Goal: Task Accomplishment & Management: Use online tool/utility

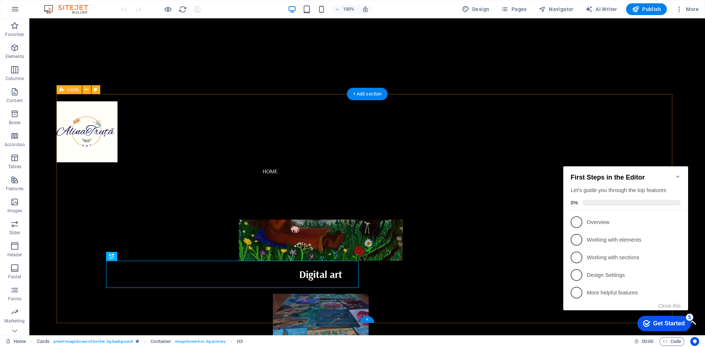
click at [583, 103] on div "Digital art Traditional drawing and painting Lorem ipsum dolor sit amet, consec…" at bounding box center [368, 291] width 622 height 394
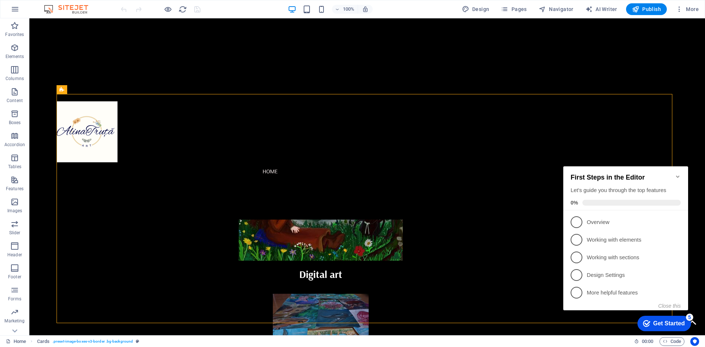
click at [681, 174] on icon "Minimize checklist" at bounding box center [678, 177] width 6 height 6
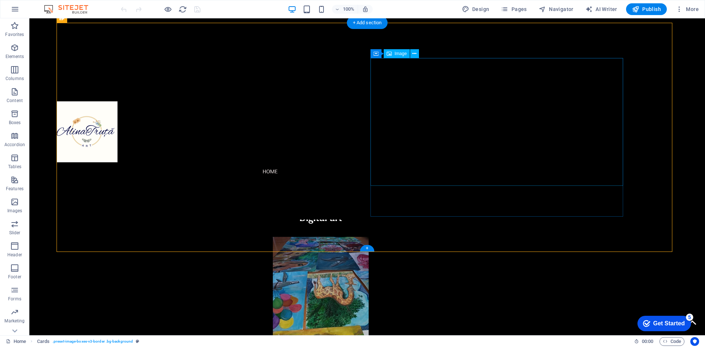
scroll to position [73, 0]
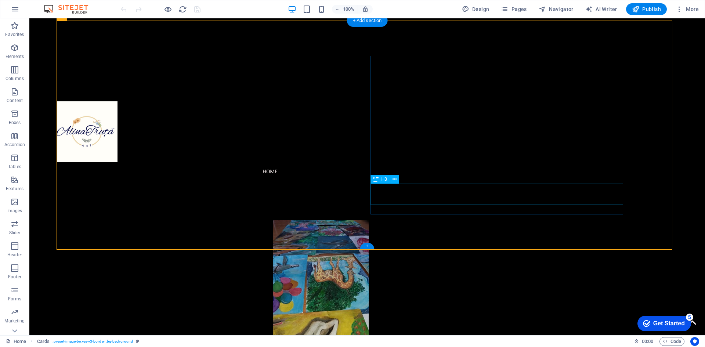
click at [244, 206] on div "Digital art" at bounding box center [320, 200] width 517 height 27
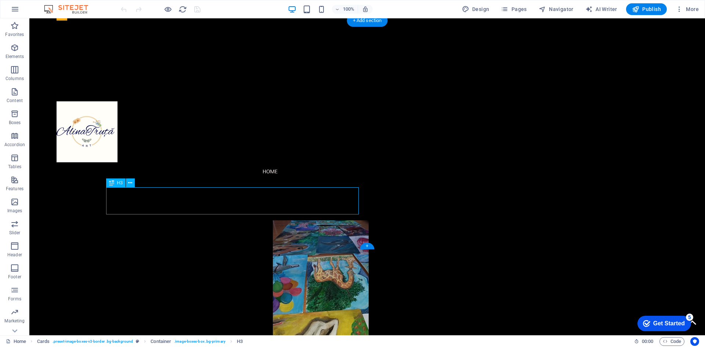
click at [237, 201] on div "Digital art" at bounding box center [320, 200] width 517 height 27
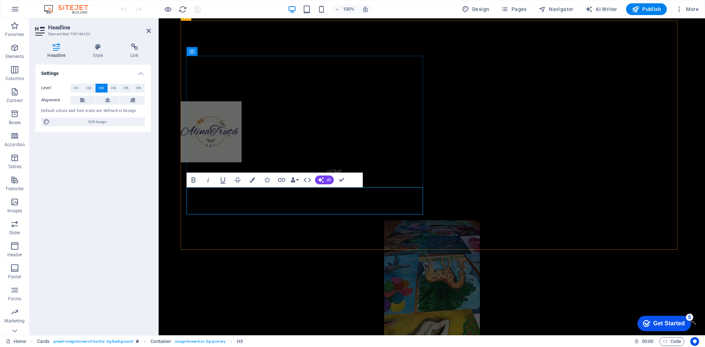
click at [338, 205] on h3 "Digital art" at bounding box center [432, 200] width 479 height 15
drag, startPoint x: 335, startPoint y: 204, endPoint x: 267, endPoint y: 200, distance: 68.4
click at [267, 200] on h3 "Digital art" at bounding box center [432, 200] width 479 height 15
copy span "Digital art"
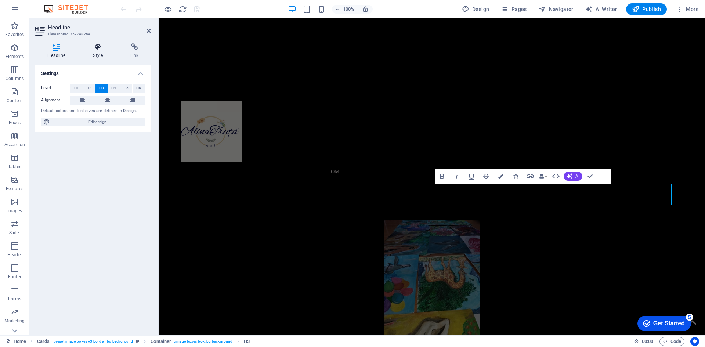
click at [97, 51] on h4 "Style" at bounding box center [99, 50] width 37 height 15
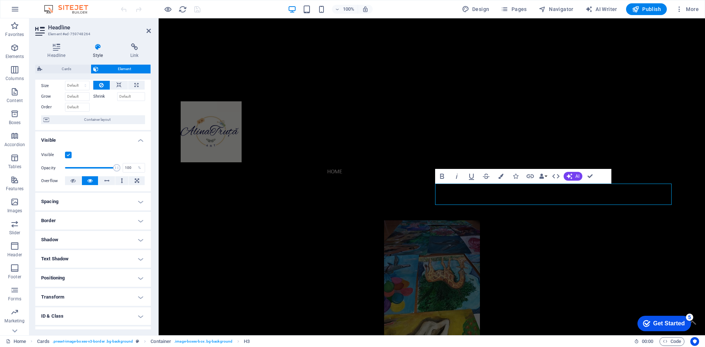
scroll to position [61, 0]
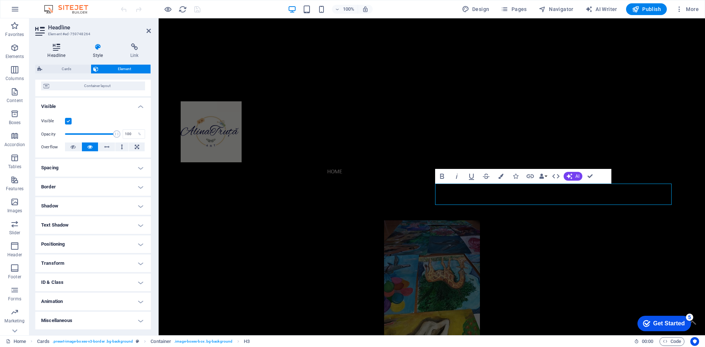
click at [59, 48] on icon at bounding box center [56, 46] width 43 height 7
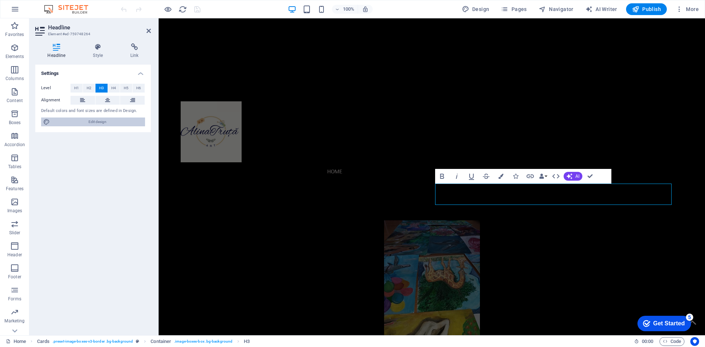
click at [71, 121] on span "Edit design" at bounding box center [97, 122] width 91 height 9
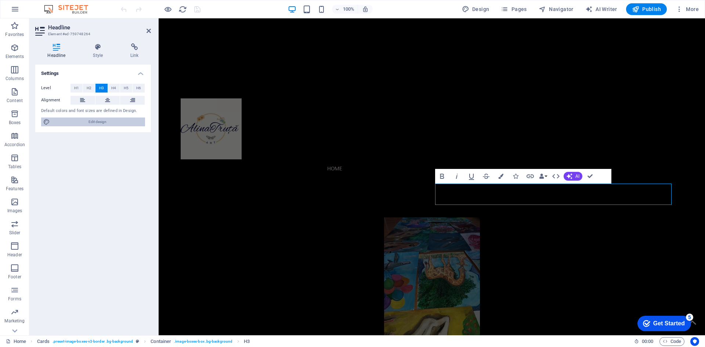
select select "rem"
select select "300"
select select "px"
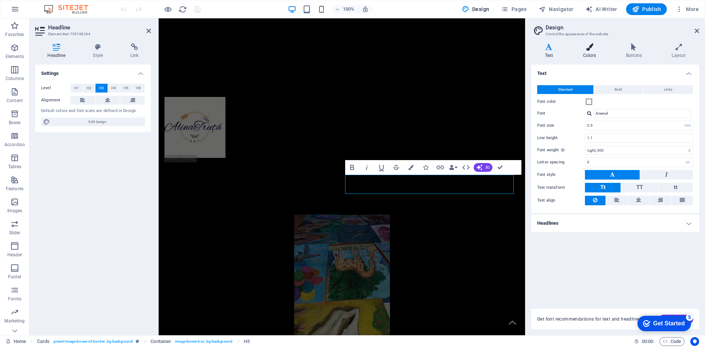
click at [592, 54] on h4 "Colors" at bounding box center [591, 50] width 43 height 15
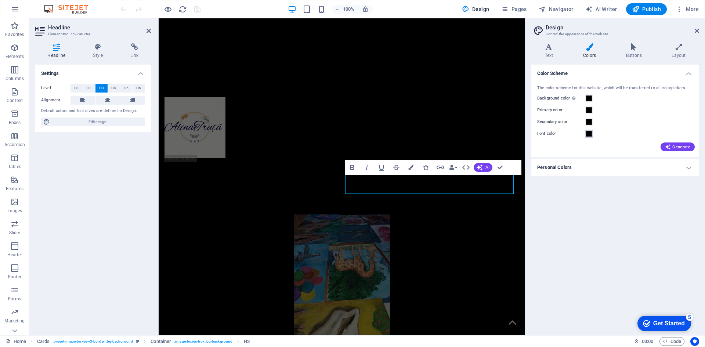
click at [588, 134] on span at bounding box center [589, 134] width 6 height 6
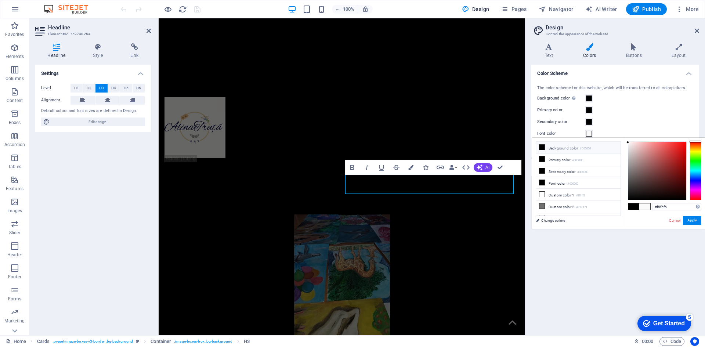
drag, startPoint x: 633, startPoint y: 144, endPoint x: 617, endPoint y: 144, distance: 16.2
click at [617, 144] on div "less Background color #000000 Primary color #000000 Secondary color #000000 Fon…" at bounding box center [618, 183] width 173 height 91
type input "#ffffff"
drag, startPoint x: 628, startPoint y: 143, endPoint x: 628, endPoint y: 137, distance: 5.9
click at [628, 137] on body "[DOMAIN_NAME] Home Favorites Elements Columns Content Boxes Accordion Tables Fe…" at bounding box center [352, 173] width 705 height 347
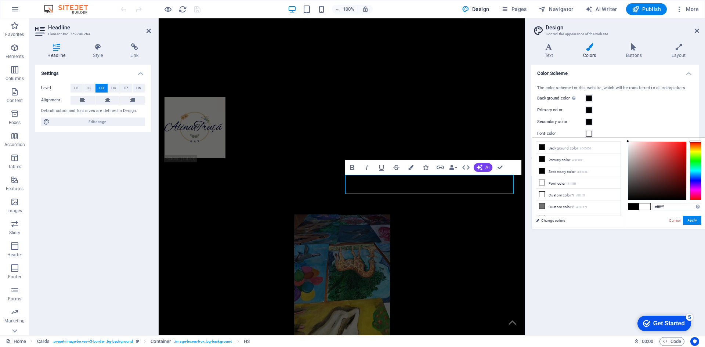
click at [640, 207] on span at bounding box center [645, 207] width 11 height 6
click at [691, 218] on button "Apply" at bounding box center [692, 220] width 18 height 9
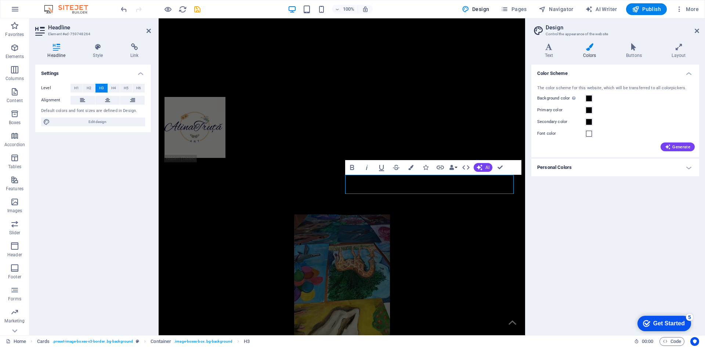
click at [613, 207] on div "Color Scheme The color scheme for this website, which will be transferred to al…" at bounding box center [616, 197] width 168 height 265
click at [197, 9] on icon "save" at bounding box center [197, 9] width 8 height 8
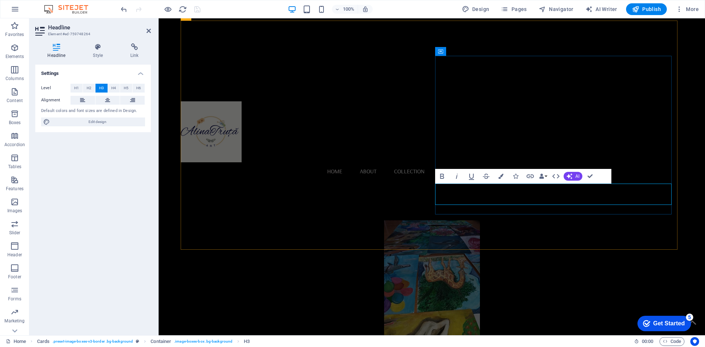
drag, startPoint x: 618, startPoint y: 195, endPoint x: 477, endPoint y: 199, distance: 141.2
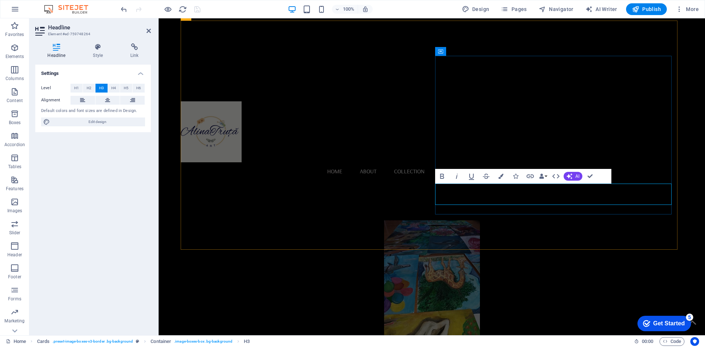
drag, startPoint x: 627, startPoint y: 195, endPoint x: 473, endPoint y: 195, distance: 154.0
click at [500, 176] on icon "button" at bounding box center [501, 176] width 5 height 5
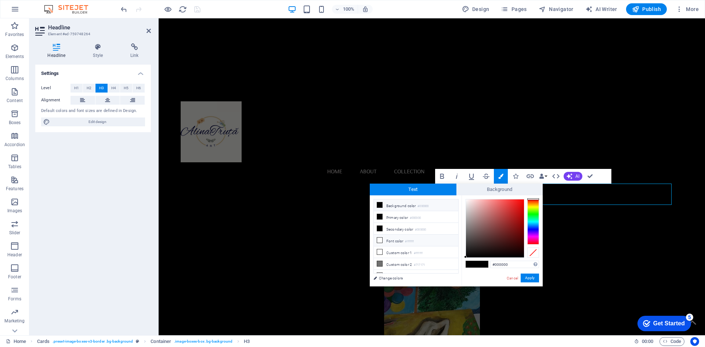
click at [398, 237] on li "Font color #ffffff" at bounding box center [416, 241] width 85 height 12
type input "#ffffff"
click at [534, 279] on button "Apply" at bounding box center [530, 278] width 18 height 9
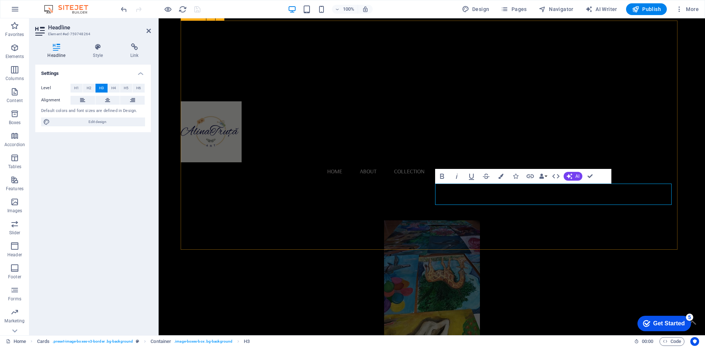
click at [491, 226] on div "Digital art Traditional drawing and painting Lorem ipsum dolor sit amet, consec…" at bounding box center [432, 218] width 503 height 394
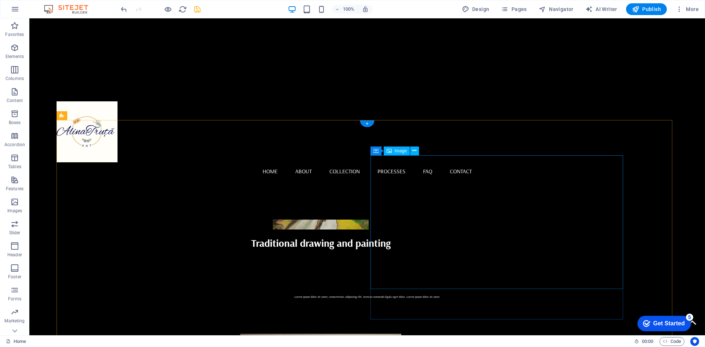
scroll to position [143, 0]
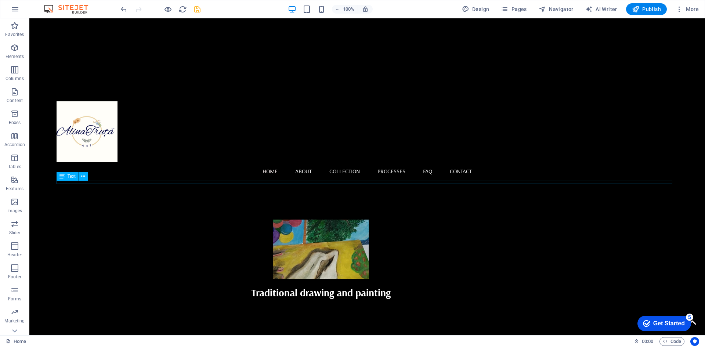
click at [356, 345] on div "Lorem ipsum dolor sit amet, consectetuer adipiscing elit. Aenean commodo ligula…" at bounding box center [368, 346] width 622 height 3
click at [86, 178] on button at bounding box center [83, 176] width 9 height 9
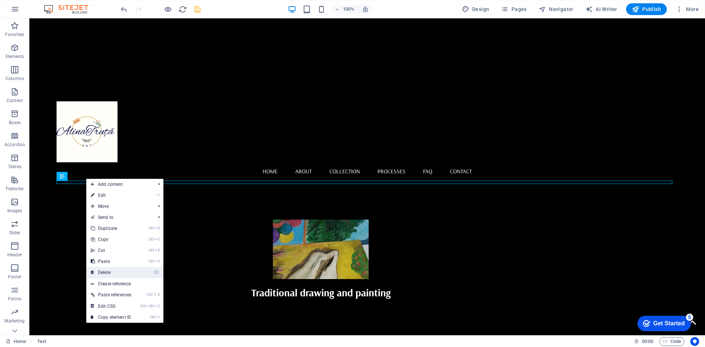
click at [119, 272] on link "⌦ Delete" at bounding box center [111, 272] width 50 height 11
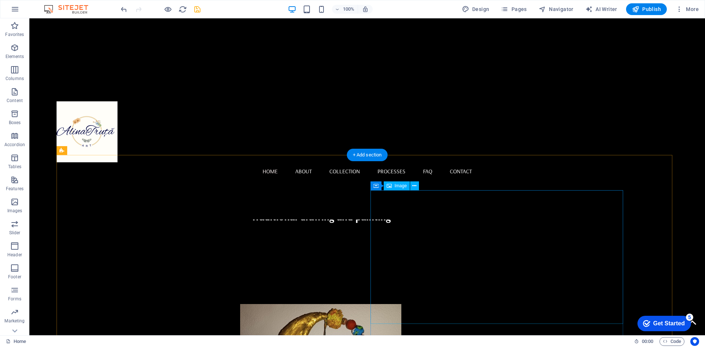
scroll to position [249, 0]
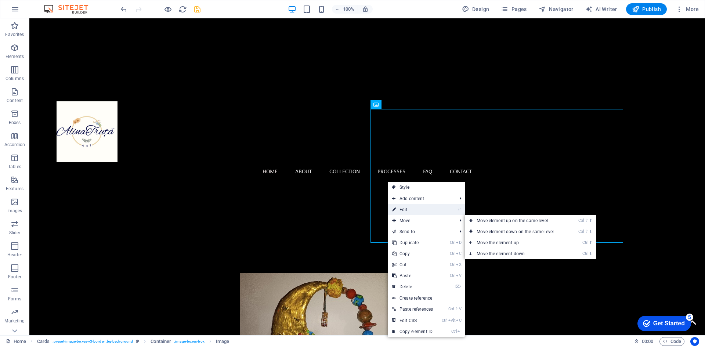
click at [422, 207] on link "⏎ Edit" at bounding box center [413, 209] width 50 height 11
select select "px"
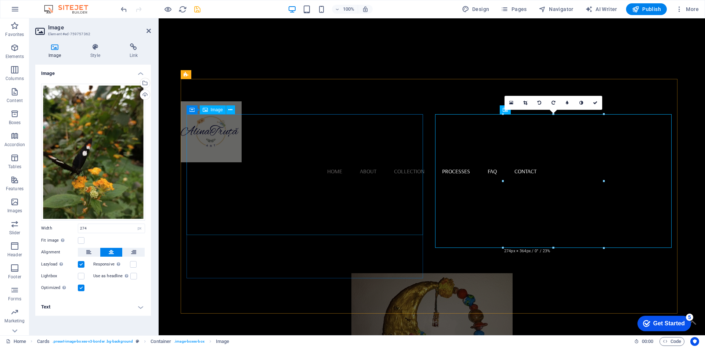
scroll to position [244, 0]
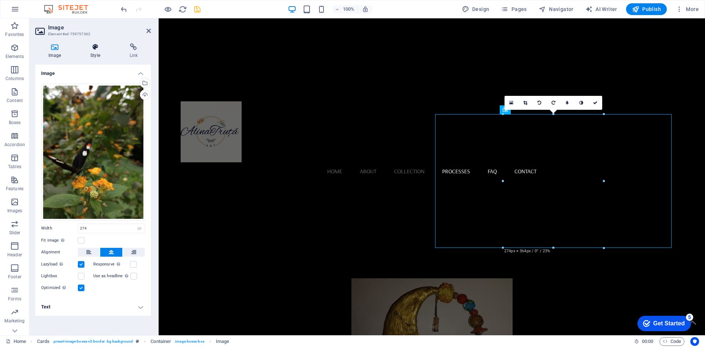
click at [94, 47] on icon at bounding box center [95, 46] width 36 height 7
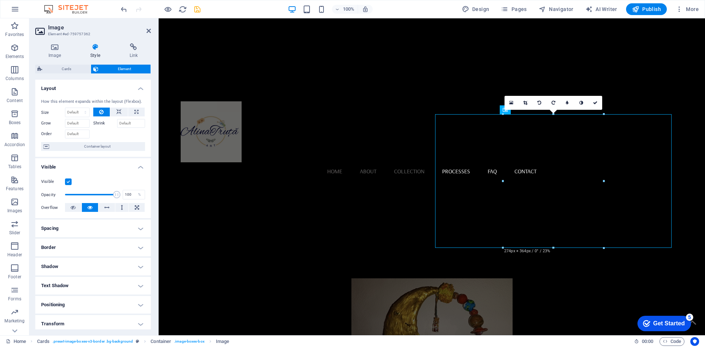
click at [90, 141] on div "How this element expands within the layout (Flexbox). Size Default auto px % 1/…" at bounding box center [93, 125] width 116 height 64
click at [88, 147] on span "Container layout" at bounding box center [96, 146] width 91 height 9
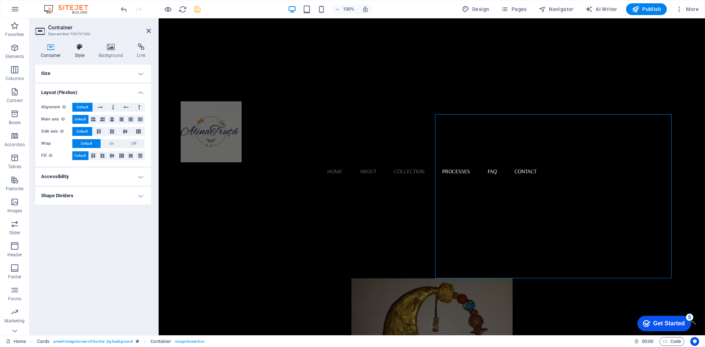
click at [80, 49] on icon at bounding box center [79, 46] width 21 height 7
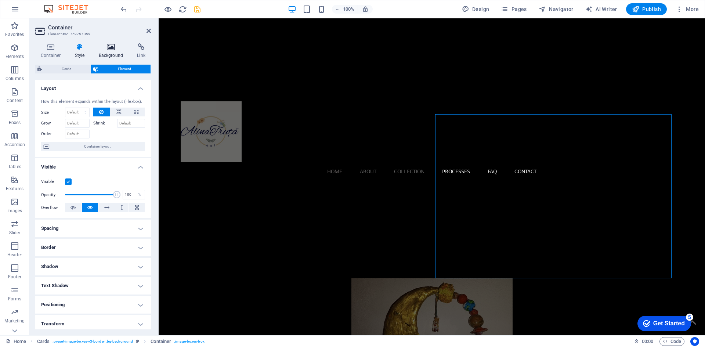
click at [96, 52] on h4 "Background" at bounding box center [112, 50] width 39 height 15
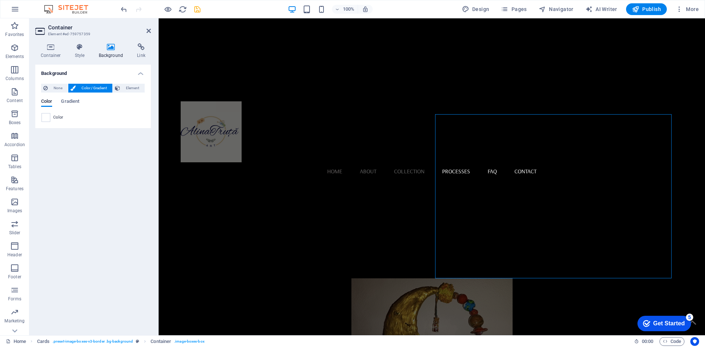
click at [82, 90] on span "Color / Gradient" at bounding box center [94, 88] width 32 height 9
click at [50, 116] on div at bounding box center [46, 117] width 9 height 9
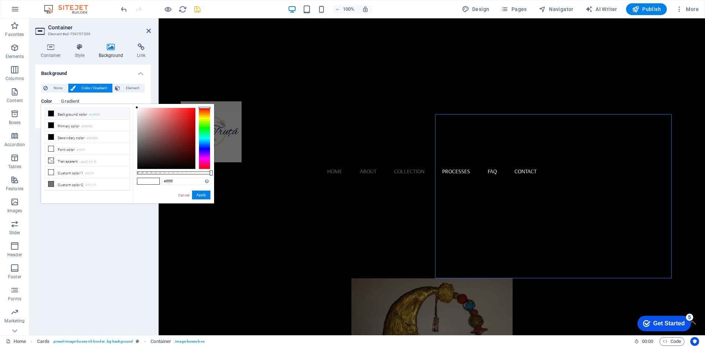
click at [53, 113] on icon at bounding box center [51, 113] width 5 height 5
type input "#000000"
click at [200, 198] on button "Apply" at bounding box center [201, 195] width 18 height 9
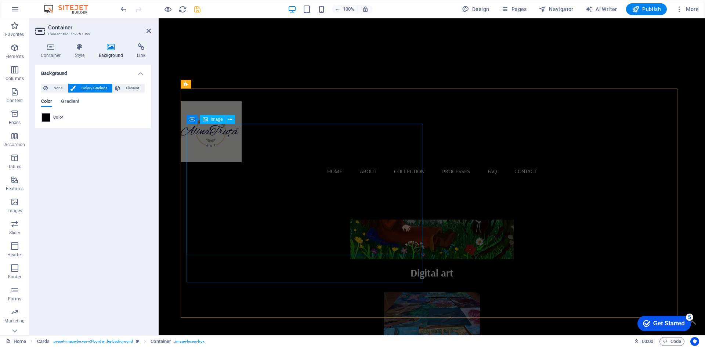
scroll to position [0, 0]
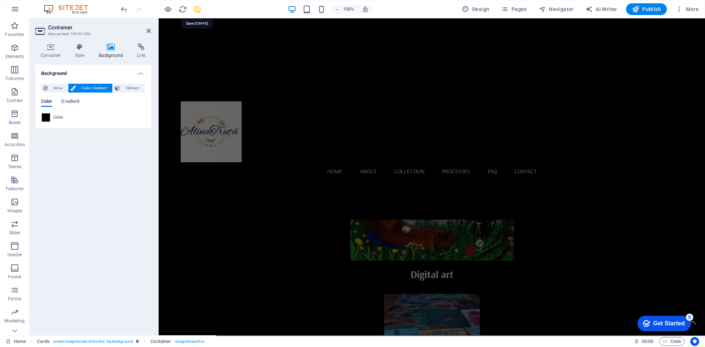
click at [197, 8] on icon "save" at bounding box center [197, 9] width 8 height 8
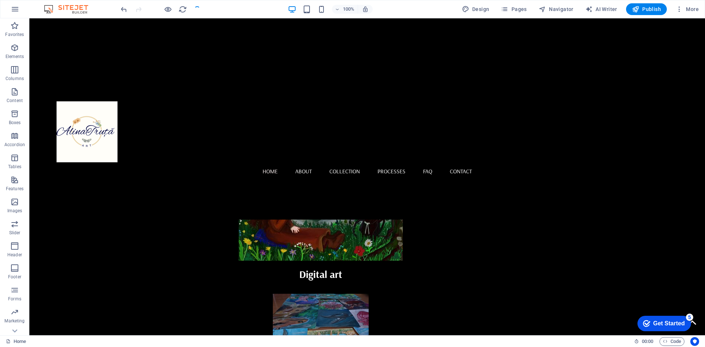
scroll to position [249, 0]
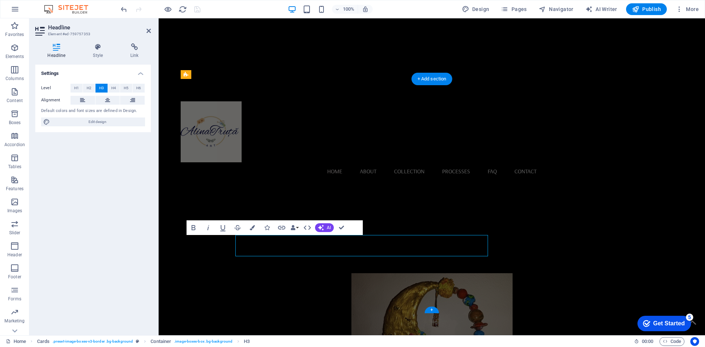
scroll to position [244, 0]
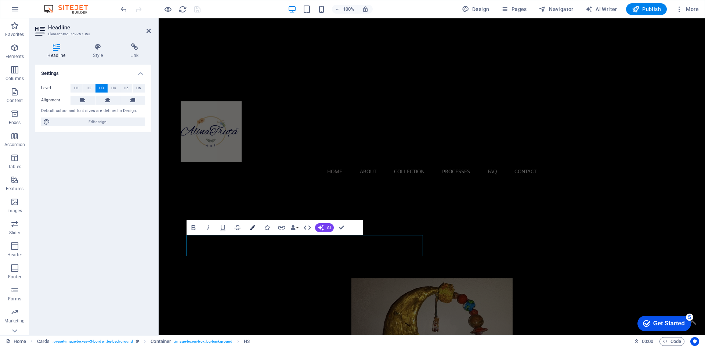
click at [256, 227] on button "Colors" at bounding box center [252, 227] width 14 height 15
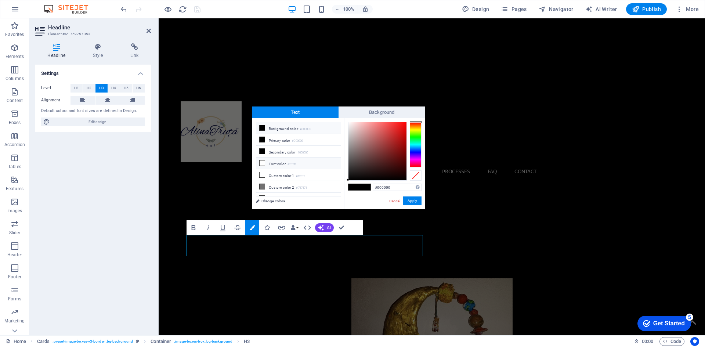
click at [276, 163] on li "Font color #ffffff" at bounding box center [298, 164] width 85 height 12
type input "#ffffff"
click at [412, 199] on button "Apply" at bounding box center [412, 201] width 18 height 9
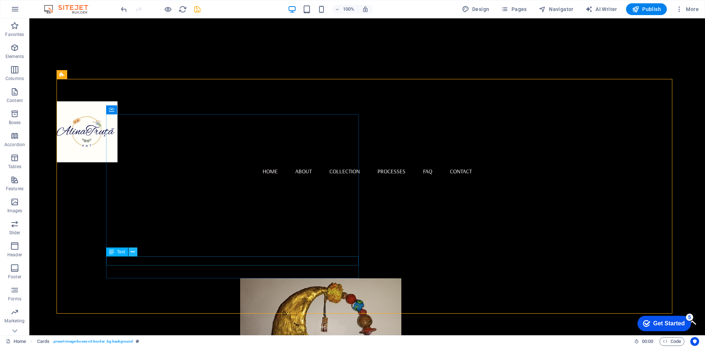
click at [133, 250] on icon at bounding box center [133, 252] width 4 height 8
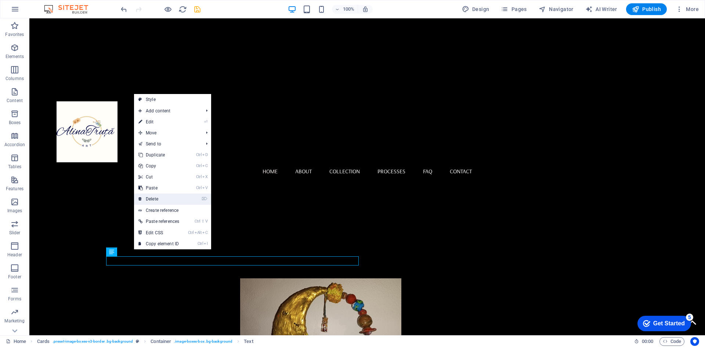
click at [168, 200] on link "⌦ Delete" at bounding box center [159, 199] width 50 height 11
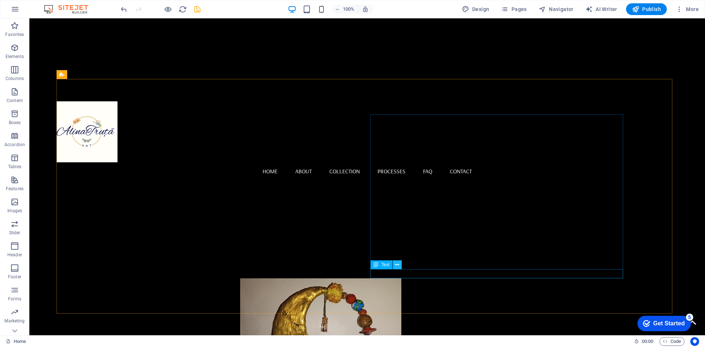
click at [396, 264] on icon at bounding box center [397, 265] width 4 height 8
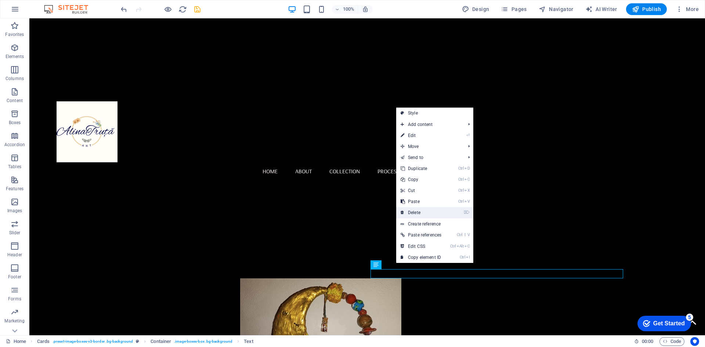
click at [416, 210] on link "⌦ Delete" at bounding box center [421, 212] width 50 height 11
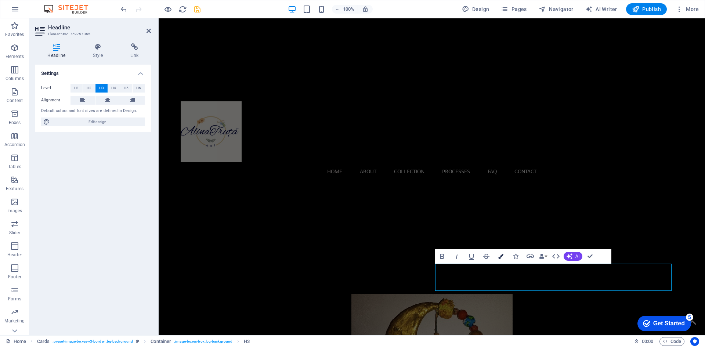
click at [501, 256] on icon "button" at bounding box center [501, 256] width 5 height 5
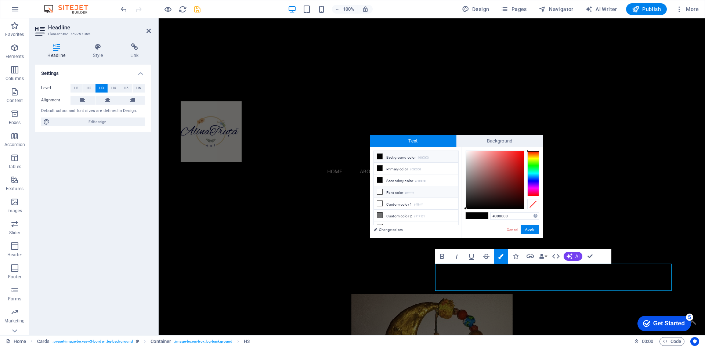
click at [387, 190] on li "Font color #ffffff" at bounding box center [416, 192] width 85 height 12
type input "#ffffff"
click at [522, 229] on button "Apply" at bounding box center [530, 229] width 18 height 9
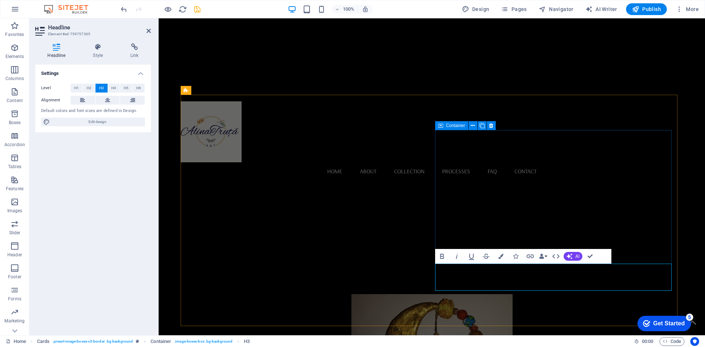
click at [442, 128] on icon at bounding box center [440, 125] width 5 height 9
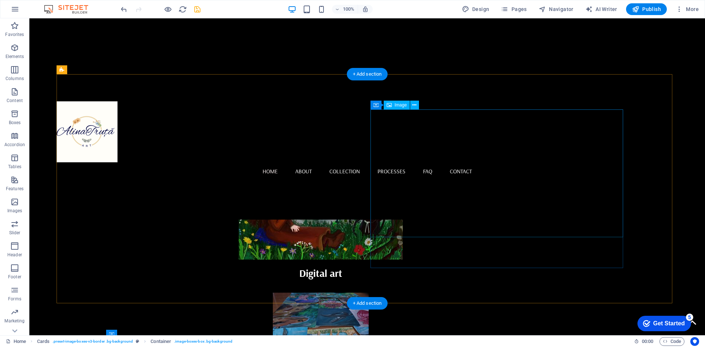
scroll to position [0, 0]
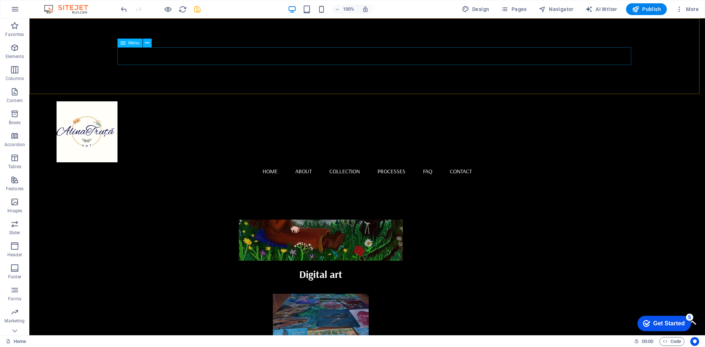
click at [354, 162] on nav "Home About Collection Processes FAQ Contact" at bounding box center [368, 171] width 622 height 18
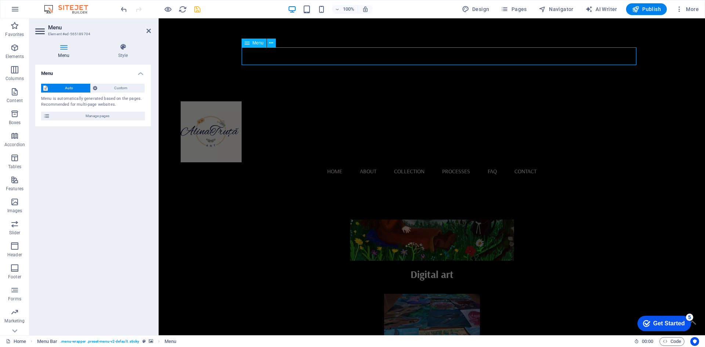
click at [415, 162] on nav "Home About Collection Processes FAQ Contact" at bounding box center [432, 171] width 503 height 18
click at [522, 11] on span "Pages" at bounding box center [514, 9] width 26 height 7
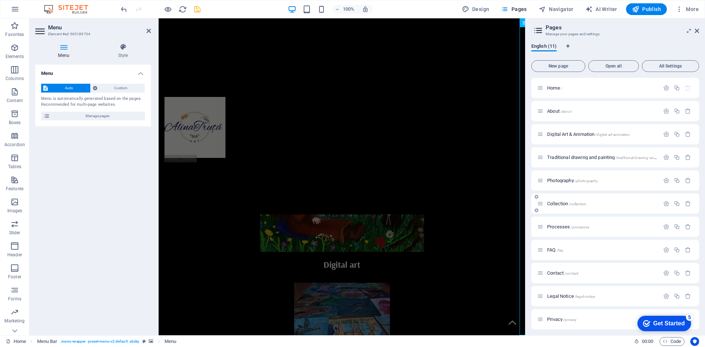
click at [563, 211] on div "Collection /collection" at bounding box center [616, 204] width 168 height 20
click at [561, 205] on span "Collection /collection" at bounding box center [566, 204] width 39 height 6
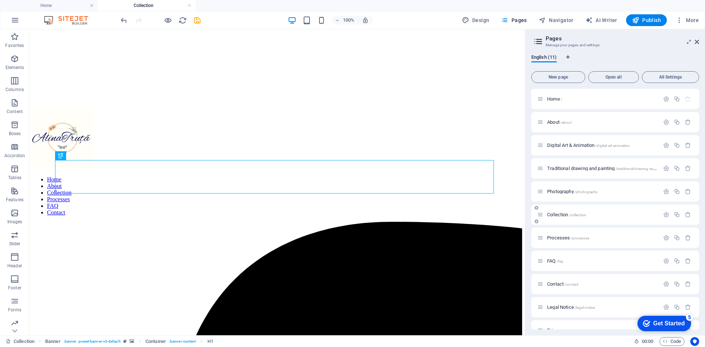
click at [555, 213] on span "Collection /collection" at bounding box center [566, 215] width 39 height 6
click at [664, 214] on icon "button" at bounding box center [667, 215] width 6 height 6
click at [665, 212] on icon "button" at bounding box center [667, 215] width 6 height 6
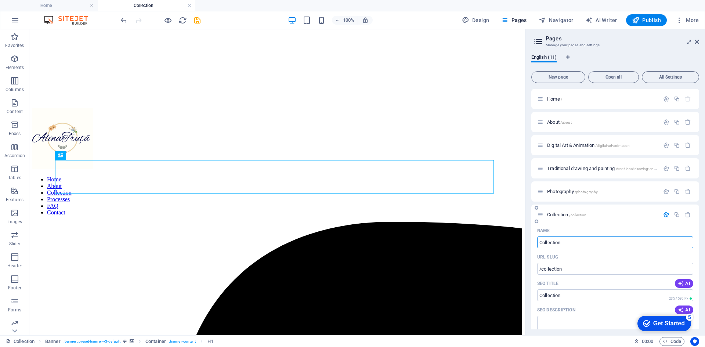
drag, startPoint x: 568, startPoint y: 244, endPoint x: 541, endPoint y: 248, distance: 27.1
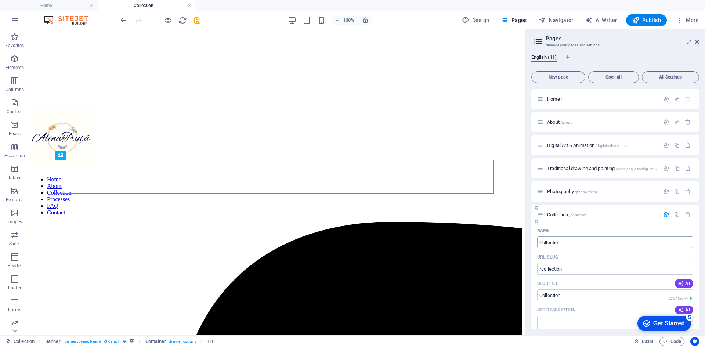
click at [561, 244] on input "Collection" at bounding box center [616, 243] width 156 height 12
type input "C"
type input "/collectio"
type input "/"
type input "Por"
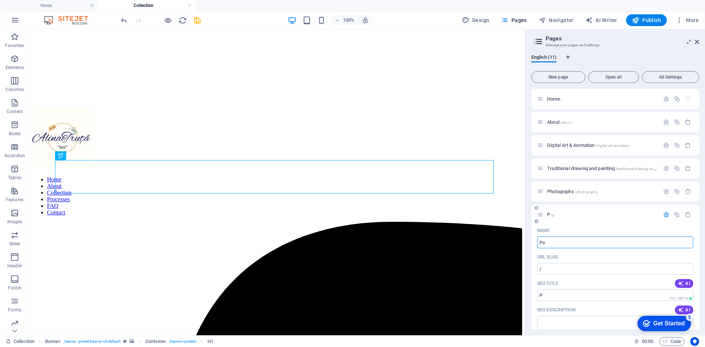
type input "/p"
type input "P"
type input "Port"
type input "/port"
type input "Port"
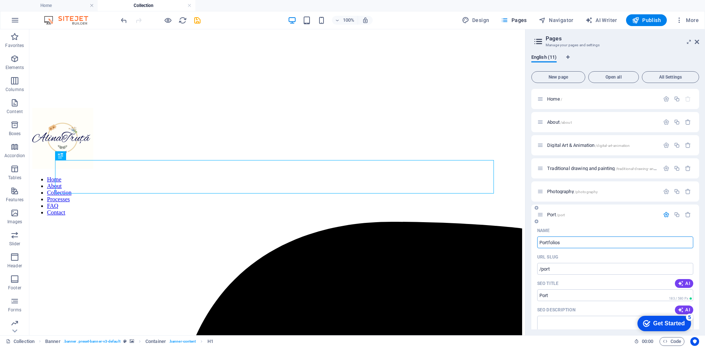
type input "Portfolios"
type input "/portfolios"
type input "Portfolios"
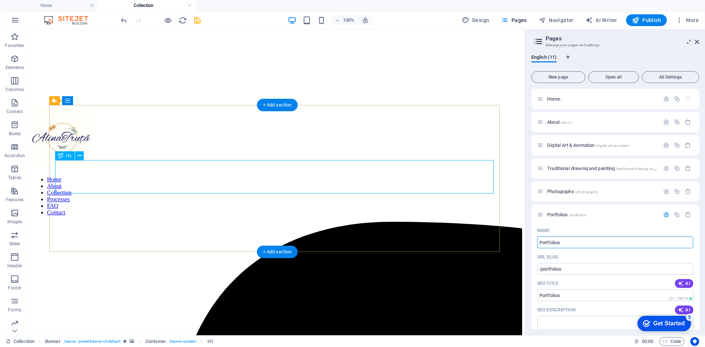
type input "Portfolios"
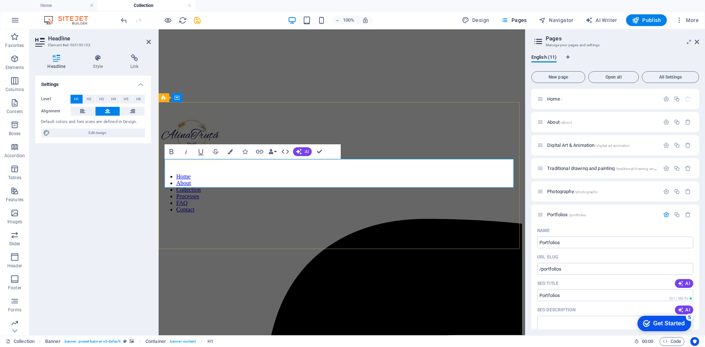
drag, startPoint x: 403, startPoint y: 165, endPoint x: 281, endPoint y: 161, distance: 121.7
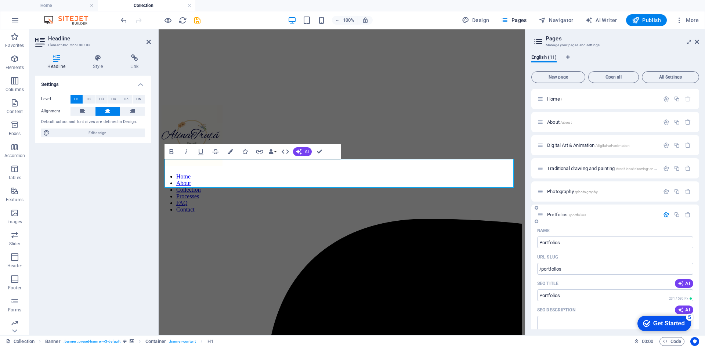
click at [601, 221] on div "Portfolios /portfolios" at bounding box center [616, 215] width 168 height 20
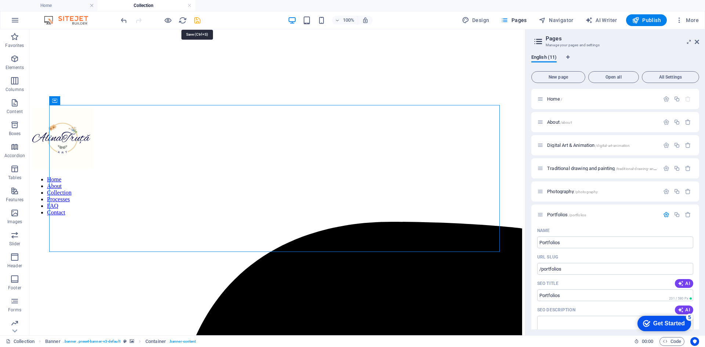
click at [195, 24] on icon "save" at bounding box center [197, 20] width 8 height 8
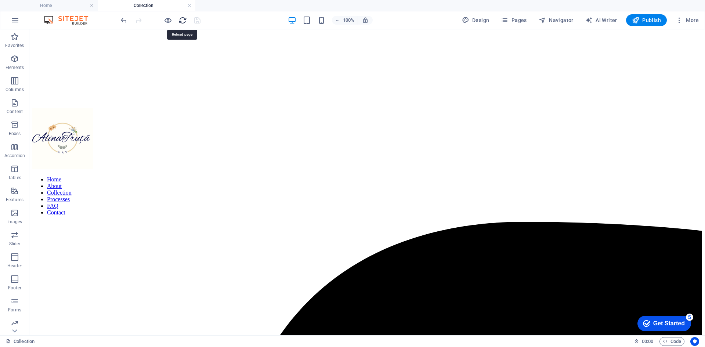
click at [184, 21] on icon "reload" at bounding box center [183, 20] width 8 height 8
click at [315, 176] on nav "Home About Portfolios Processes FAQ Contact" at bounding box center [367, 196] width 670 height 40
click at [518, 19] on span "Pages" at bounding box center [514, 20] width 26 height 7
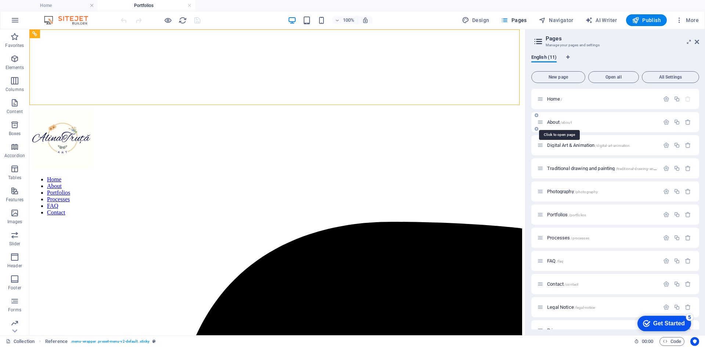
click at [554, 123] on span "About /about" at bounding box center [559, 122] width 25 height 6
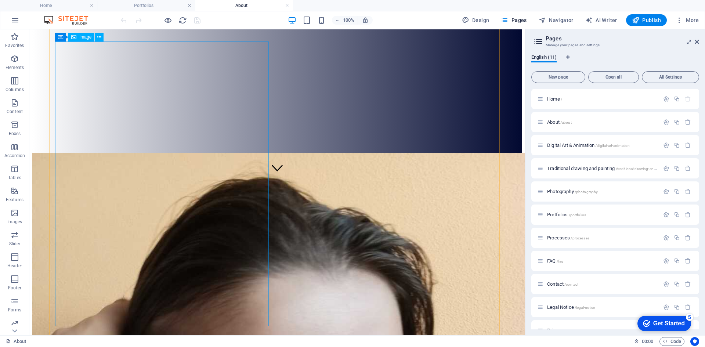
scroll to position [220, 0]
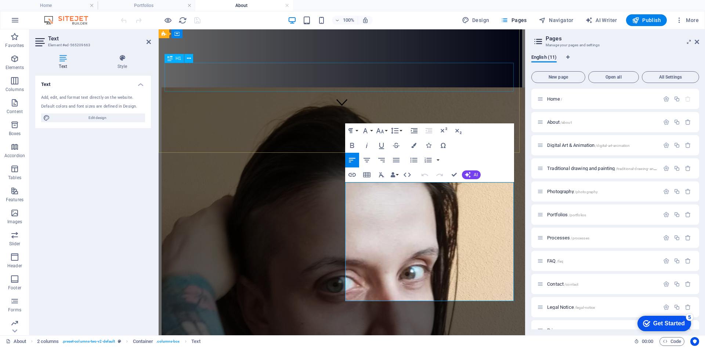
scroll to position [24, 0]
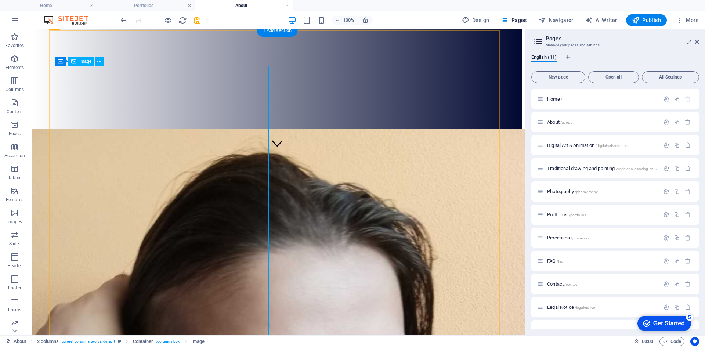
scroll to position [214, 0]
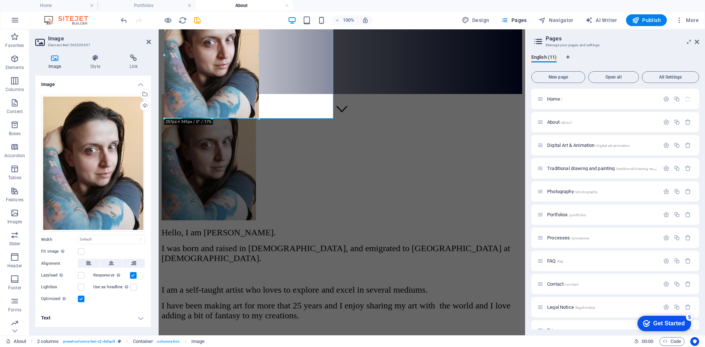
drag, startPoint x: 164, startPoint y: 218, endPoint x: 80, endPoint y: 87, distance: 155.2
type input "257"
select select "px"
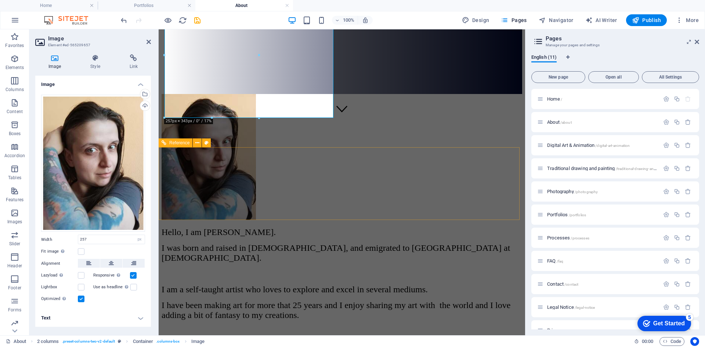
click at [309, 326] on figure at bounding box center [342, 326] width 361 height 0
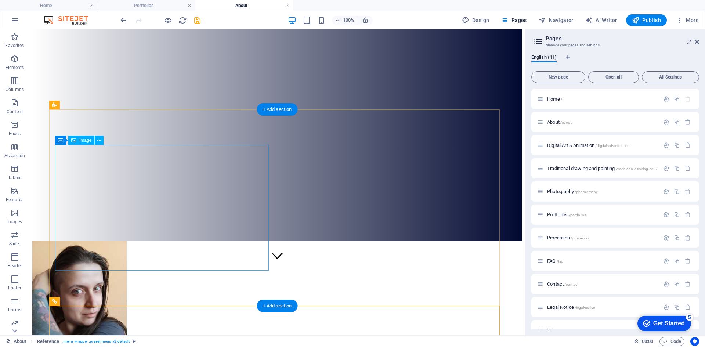
scroll to position [0, 0]
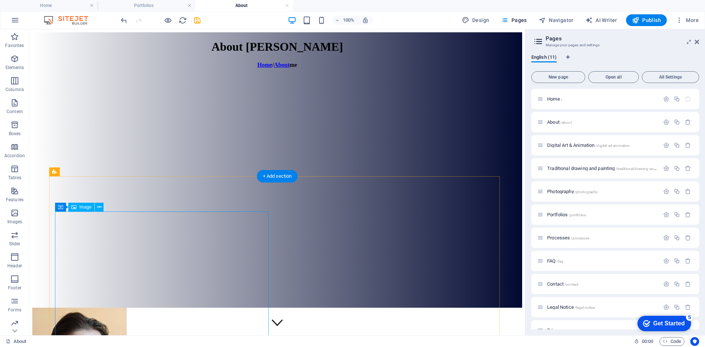
drag, startPoint x: 318, startPoint y: 258, endPoint x: 284, endPoint y: 255, distance: 34.3
drag, startPoint x: 99, startPoint y: 230, endPoint x: 171, endPoint y: 238, distance: 72.9
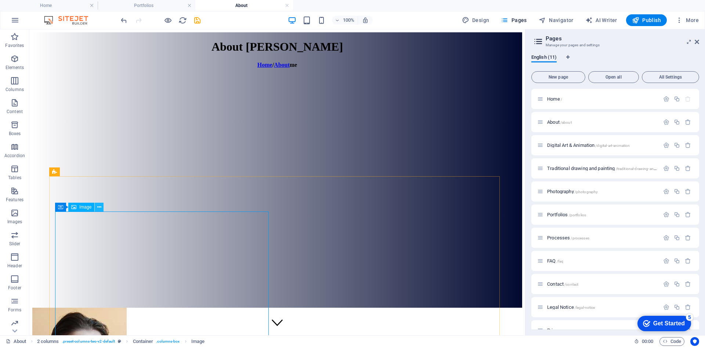
click at [99, 209] on icon at bounding box center [99, 208] width 4 height 8
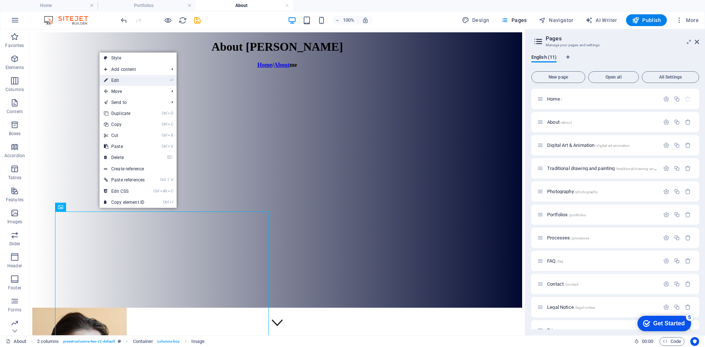
click at [130, 83] on link "⏎ Edit" at bounding box center [125, 80] width 50 height 11
select select "px"
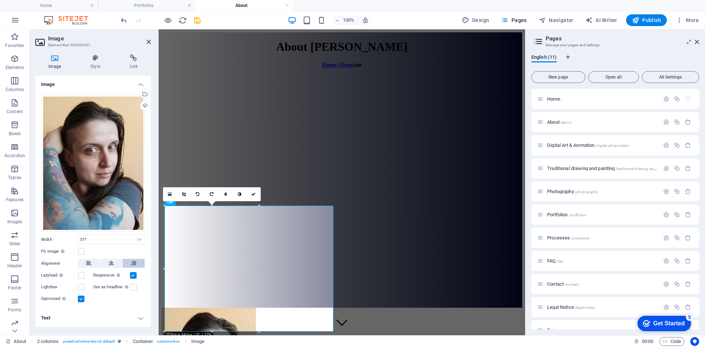
click at [133, 265] on icon at bounding box center [133, 263] width 5 height 9
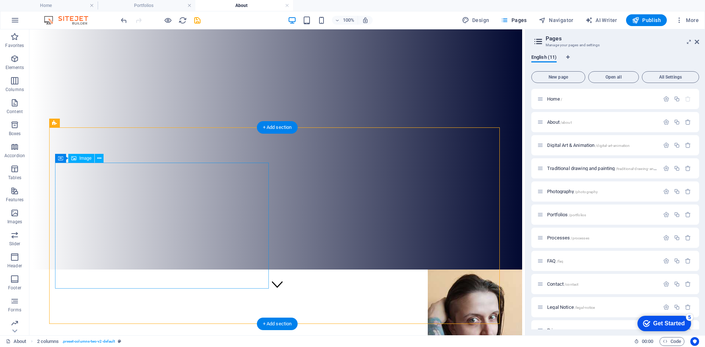
scroll to position [73, 0]
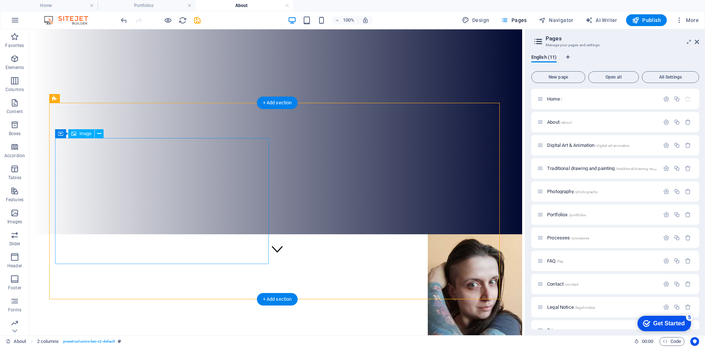
click at [168, 234] on figure at bounding box center [277, 297] width 490 height 127
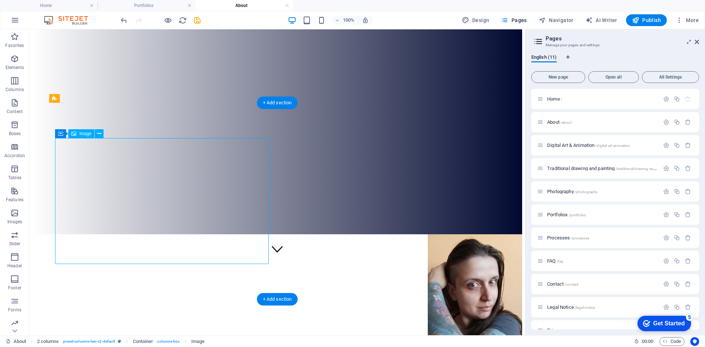
click at [152, 234] on figure at bounding box center [277, 297] width 490 height 127
select select "px"
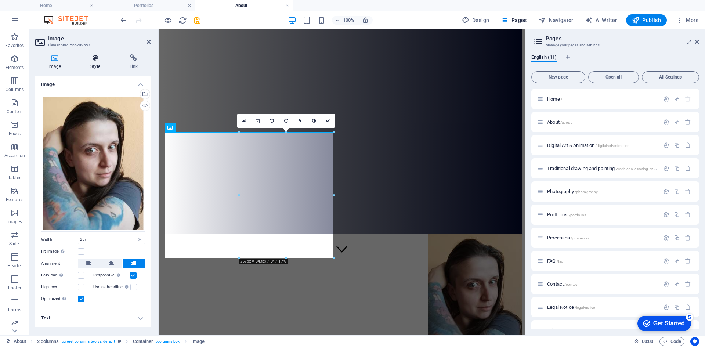
click at [90, 57] on icon at bounding box center [95, 57] width 36 height 7
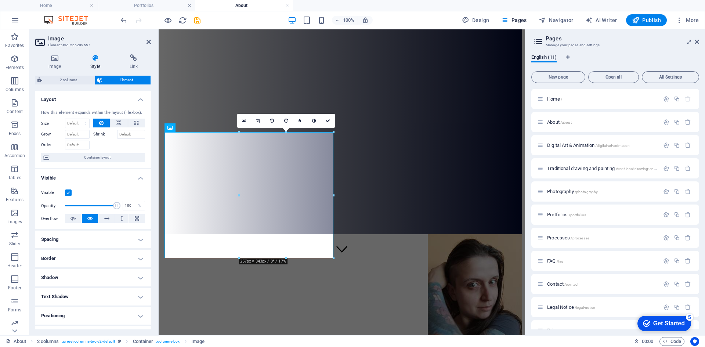
click at [64, 162] on div "How this element expands within the layout (Flexbox). Size Default auto px % 1/…" at bounding box center [93, 136] width 116 height 64
click at [63, 160] on span "Container layout" at bounding box center [96, 157] width 91 height 9
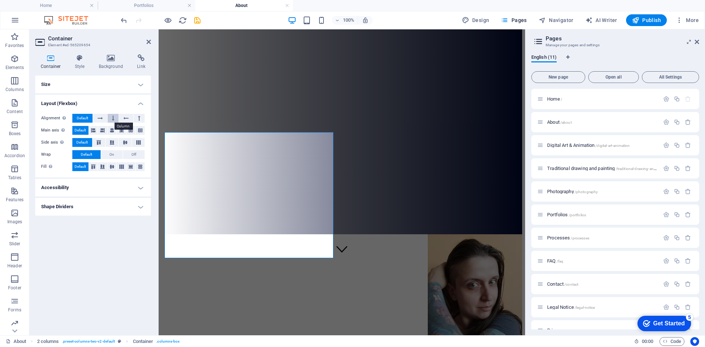
click at [109, 119] on button at bounding box center [113, 118] width 11 height 9
click at [121, 121] on button at bounding box center [126, 118] width 14 height 9
click at [107, 118] on button at bounding box center [100, 118] width 14 height 9
click at [103, 119] on button at bounding box center [100, 118] width 14 height 9
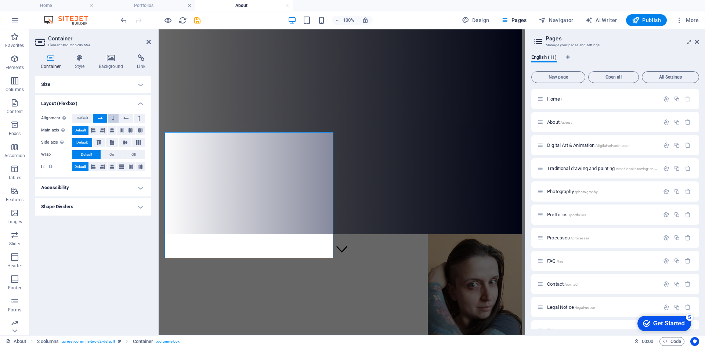
click at [112, 119] on icon at bounding box center [113, 118] width 2 height 9
click at [134, 118] on button at bounding box center [139, 118] width 11 height 9
click at [119, 119] on button at bounding box center [126, 118] width 14 height 9
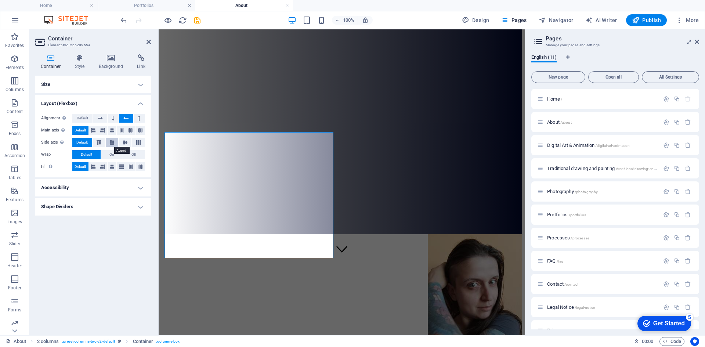
click at [112, 143] on icon at bounding box center [112, 142] width 9 height 4
click at [103, 130] on icon at bounding box center [102, 130] width 4 height 9
click at [119, 132] on icon at bounding box center [121, 130] width 4 height 9
click at [134, 133] on button at bounding box center [130, 130] width 9 height 9
click at [140, 129] on icon at bounding box center [140, 130] width 4 height 9
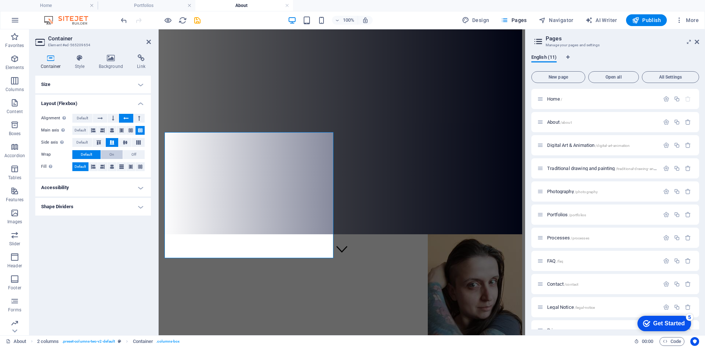
click at [112, 155] on span "On" at bounding box center [111, 154] width 5 height 9
click at [127, 155] on button "Off" at bounding box center [134, 154] width 22 height 9
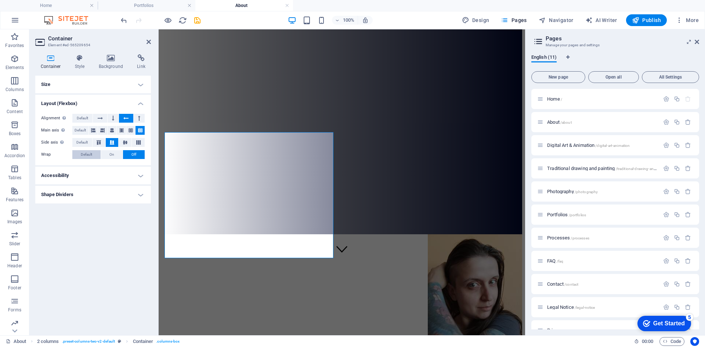
click at [93, 154] on button "Default" at bounding box center [86, 154] width 28 height 9
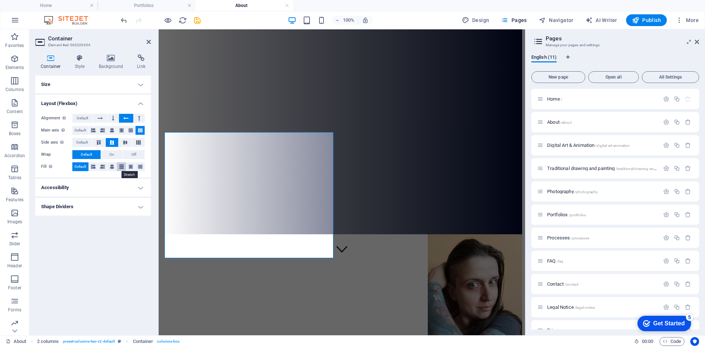
click at [119, 166] on icon at bounding box center [121, 166] width 4 height 9
drag, startPoint x: 109, startPoint y: 167, endPoint x: 104, endPoint y: 166, distance: 4.8
click at [109, 166] on button at bounding box center [112, 166] width 9 height 9
click at [103, 166] on icon at bounding box center [102, 166] width 4 height 9
click at [140, 168] on icon at bounding box center [140, 166] width 4 height 9
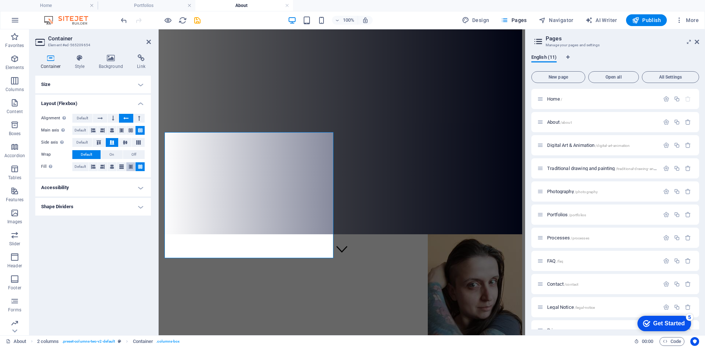
click at [131, 169] on icon at bounding box center [131, 166] width 4 height 9
click at [249, 234] on figure at bounding box center [342, 297] width 361 height 127
click at [78, 63] on h4 "Style" at bounding box center [81, 61] width 24 height 15
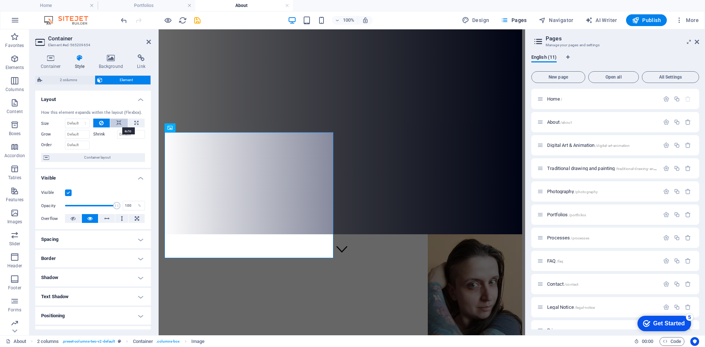
click at [116, 122] on icon at bounding box center [118, 123] width 5 height 9
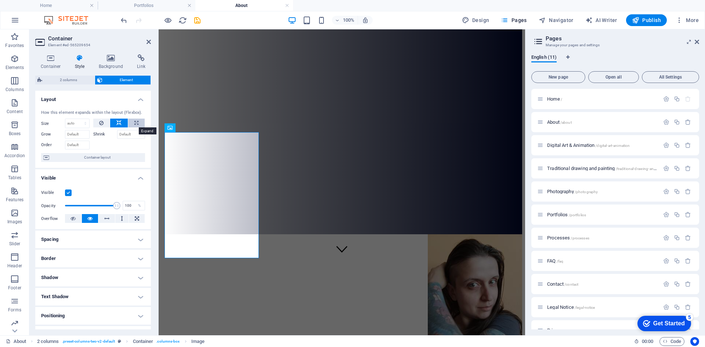
click at [141, 126] on button at bounding box center [136, 123] width 17 height 9
type input "100"
select select "%"
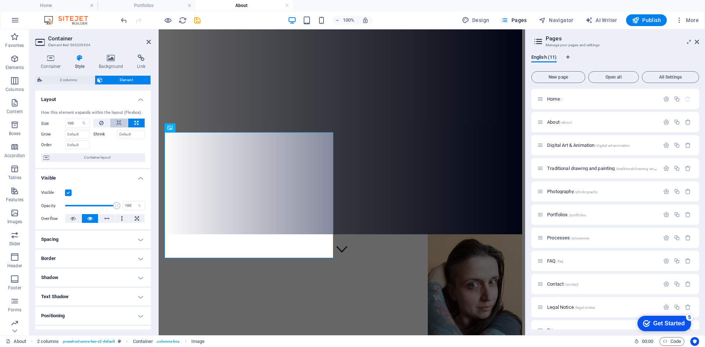
click at [119, 124] on icon at bounding box center [118, 123] width 5 height 9
select select "DISABLED_OPTION_VALUE"
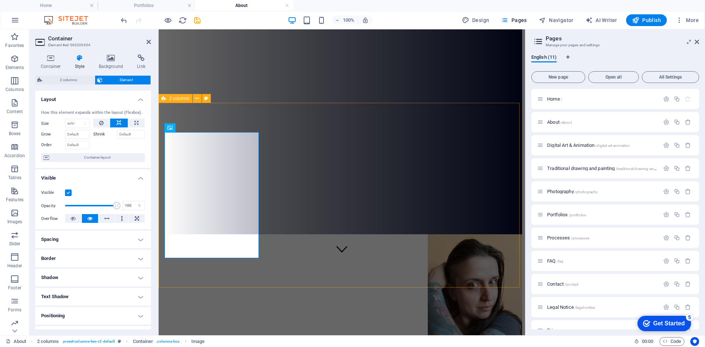
click at [266, 268] on div "Hello, I am [PERSON_NAME]. I was born and raised in [DEMOGRAPHIC_DATA], and emi…" at bounding box center [342, 347] width 361 height 226
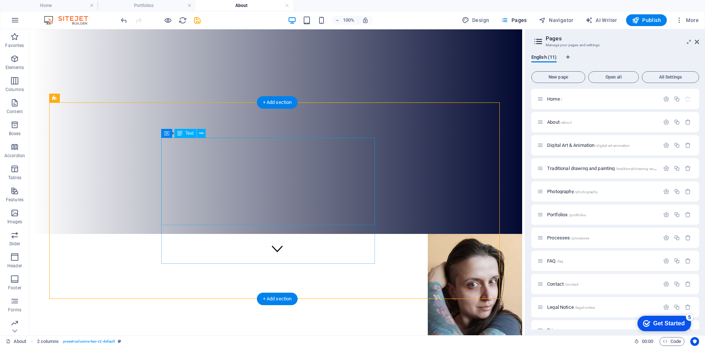
scroll to position [74, 0]
click at [442, 234] on div "Hello, I am [PERSON_NAME]. I was born and raised in [DEMOGRAPHIC_DATA], and emi…" at bounding box center [277, 337] width 490 height 206
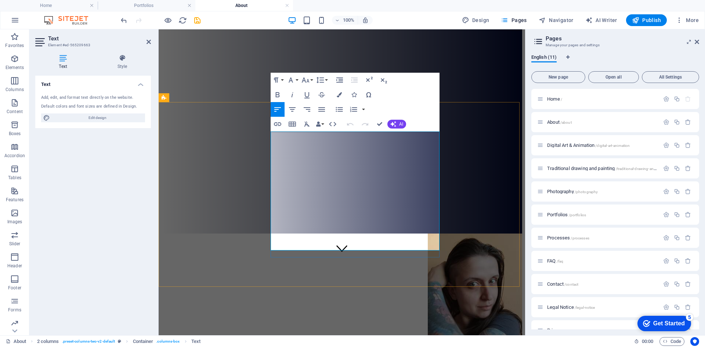
click at [81, 119] on span "Edit design" at bounding box center [97, 118] width 91 height 9
select select "rem"
select select "300"
select select "px"
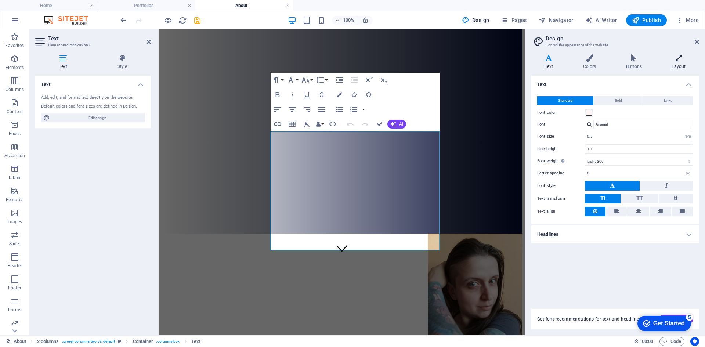
click at [674, 63] on h4 "Layout" at bounding box center [679, 61] width 41 height 15
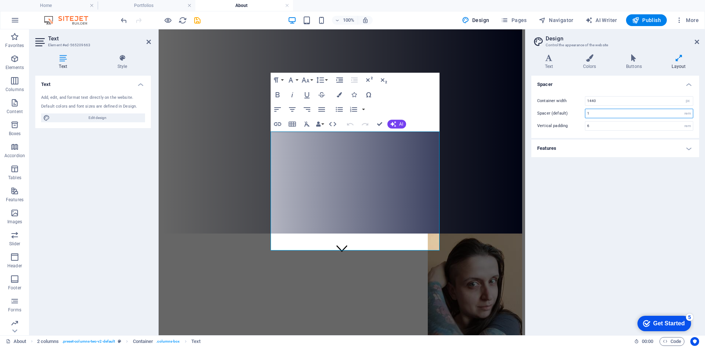
click at [633, 116] on input "1" at bounding box center [640, 113] width 108 height 9
drag, startPoint x: 618, startPoint y: 119, endPoint x: 598, endPoint y: 121, distance: 20.2
click at [604, 121] on div "Container width 1440 rem px Spacer (default) 1 rem Vertical padding 6 rem" at bounding box center [615, 113] width 171 height 49
drag, startPoint x: 598, startPoint y: 121, endPoint x: 589, endPoint y: 114, distance: 11.2
click at [589, 114] on div "Container width 1440 rem px Spacer (default) 1 rem Vertical padding 6 rem" at bounding box center [615, 113] width 171 height 49
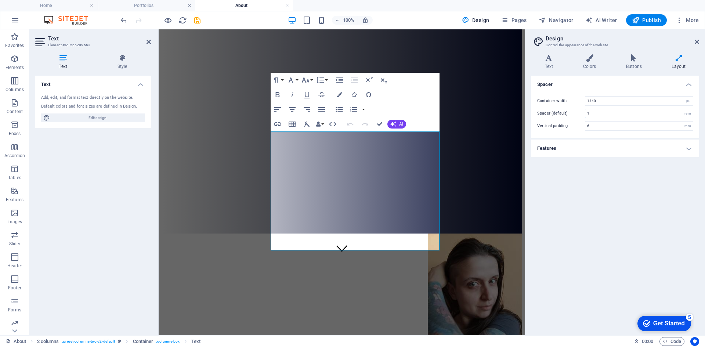
drag, startPoint x: 589, startPoint y: 114, endPoint x: 576, endPoint y: 112, distance: 12.5
click at [576, 112] on div "Spacer (default) 1 rem" at bounding box center [616, 114] width 156 height 10
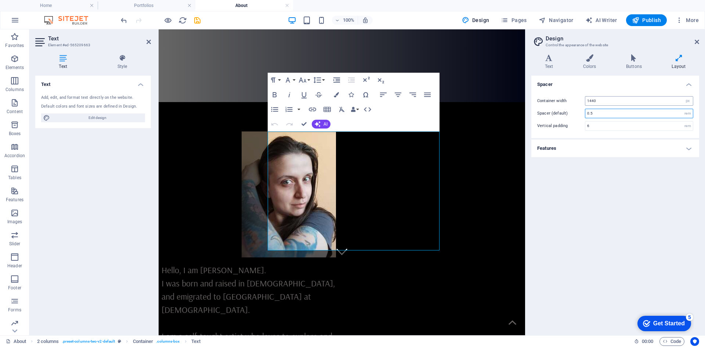
type input "0.5"
drag, startPoint x: 609, startPoint y: 101, endPoint x: 583, endPoint y: 100, distance: 26.5
click at [583, 100] on div "Container width 1440 rem px" at bounding box center [616, 101] width 156 height 10
type input "1"
type input "2000"
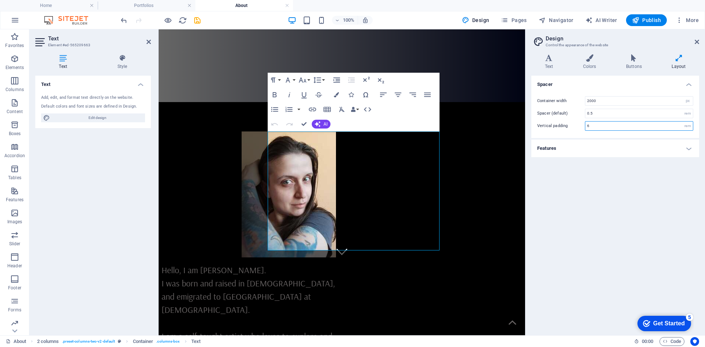
click at [650, 128] on input "6" at bounding box center [640, 126] width 108 height 9
drag, startPoint x: 644, startPoint y: 127, endPoint x: 583, endPoint y: 127, distance: 60.3
click at [583, 127] on div "Vertical padding 6 rem" at bounding box center [616, 126] width 156 height 10
type input "0"
click at [558, 188] on div "Spacer Container width 2000 rem px Spacer (default) 0.5 rem Vertical padding 0 …" at bounding box center [616, 203] width 168 height 254
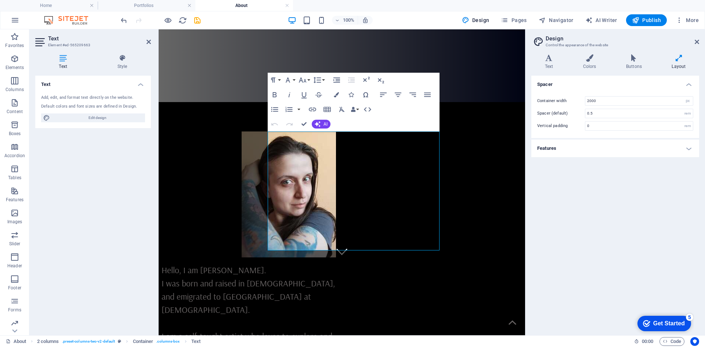
click at [581, 225] on div "Spacer Container width 2000 rem px Spacer (default) 0.5 rem Vertical padding 0 …" at bounding box center [616, 203] width 168 height 254
click at [201, 21] on icon "save" at bounding box center [197, 20] width 8 height 8
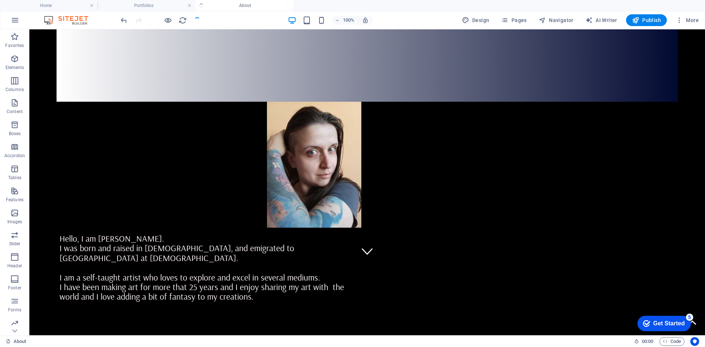
scroll to position [75, 0]
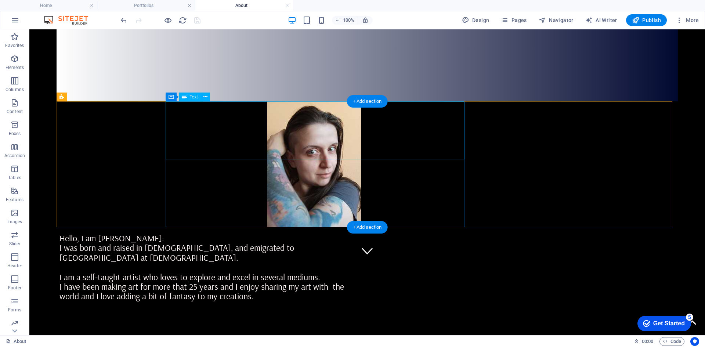
click at [340, 233] on div "Hello, I am [PERSON_NAME]. I was born and raised in [DEMOGRAPHIC_DATA], and emi…" at bounding box center [211, 267] width 302 height 68
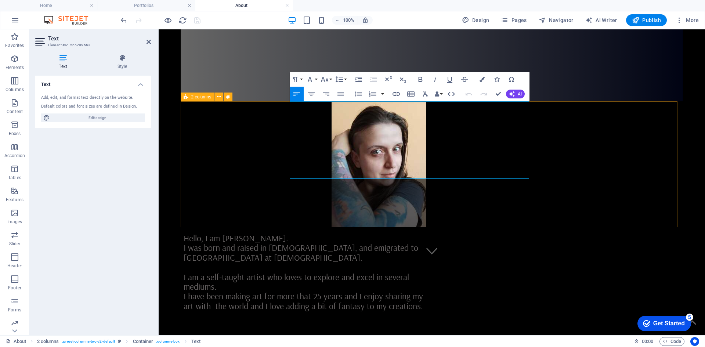
click at [584, 133] on div "Hello, I am [PERSON_NAME]. I was born and raised in [DEMOGRAPHIC_DATA], and emi…" at bounding box center [432, 205] width 503 height 209
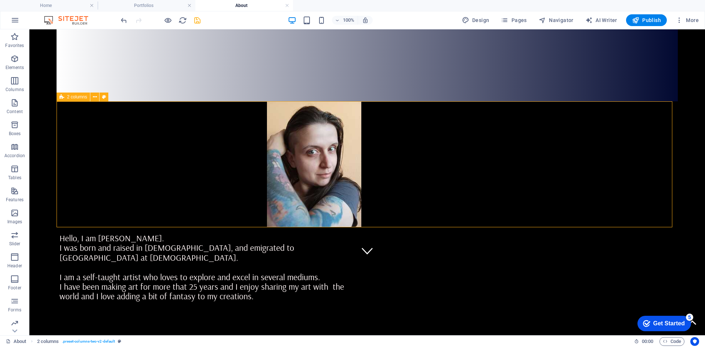
click at [580, 138] on div "Hello, I am [PERSON_NAME]. I was born and raised in [DEMOGRAPHIC_DATA], and emi…" at bounding box center [368, 201] width 622 height 200
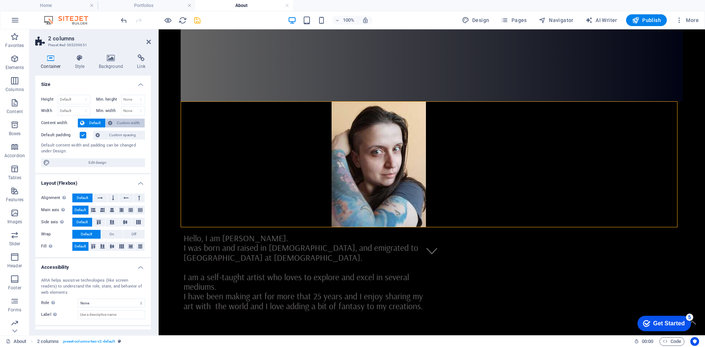
click at [120, 123] on span "Custom width" at bounding box center [129, 123] width 28 height 9
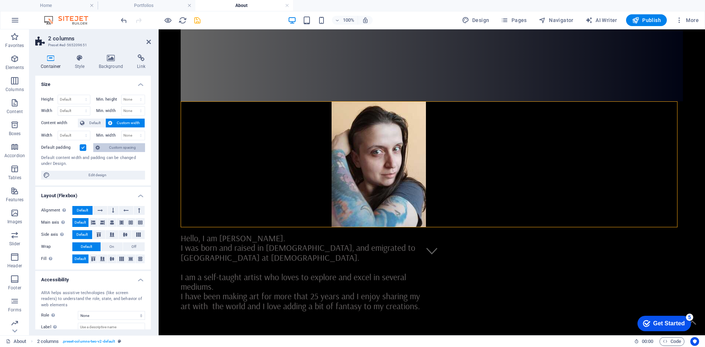
click at [124, 150] on span "Custom spacing" at bounding box center [122, 147] width 41 height 9
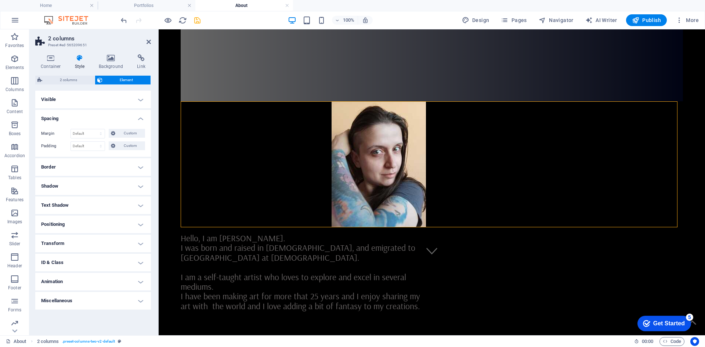
click at [78, 58] on icon at bounding box center [79, 57] width 21 height 7
click at [76, 76] on span "2 columns" at bounding box center [68, 80] width 48 height 9
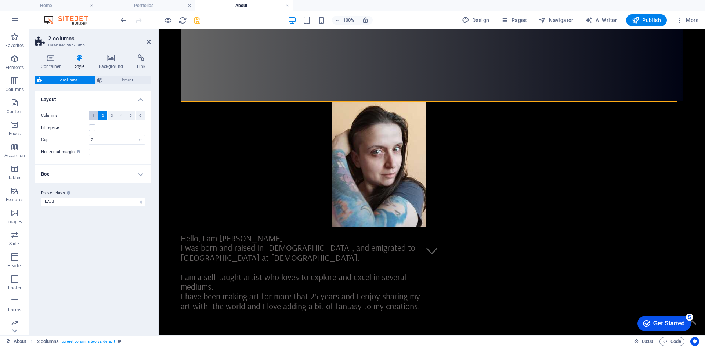
click at [96, 115] on button "1" at bounding box center [93, 115] width 9 height 9
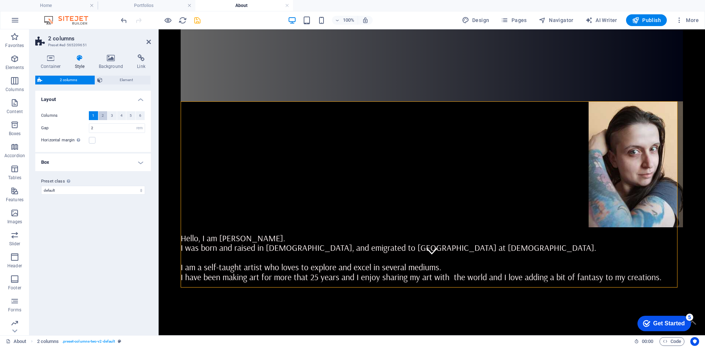
click at [101, 115] on button "2" at bounding box center [102, 115] width 9 height 9
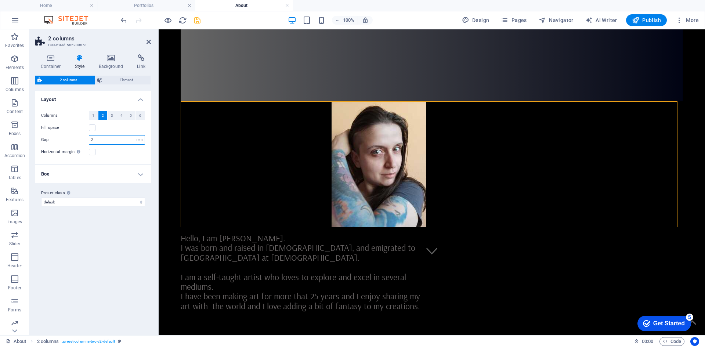
drag, startPoint x: 101, startPoint y: 140, endPoint x: 89, endPoint y: 144, distance: 13.1
click at [89, 144] on div "Gap 2 px rem % vw vh" at bounding box center [93, 140] width 104 height 10
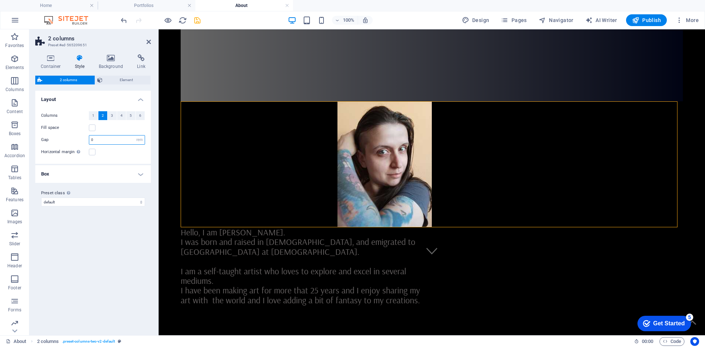
drag, startPoint x: 96, startPoint y: 139, endPoint x: 75, endPoint y: 134, distance: 20.9
click at [75, 134] on div "Columns 1 2 3 4 5 6 Fill space Gap 0 px rem % vw vh Horizontal margin Only if t…" at bounding box center [93, 134] width 119 height 60
type input "3"
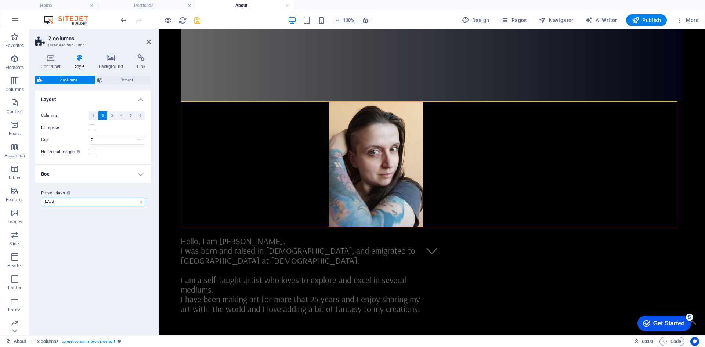
click at [81, 198] on select "default Add preset class" at bounding box center [93, 202] width 104 height 9
click at [95, 128] on label at bounding box center [92, 128] width 7 height 7
click at [0, 0] on input "Fill space" at bounding box center [0, 0] width 0 height 0
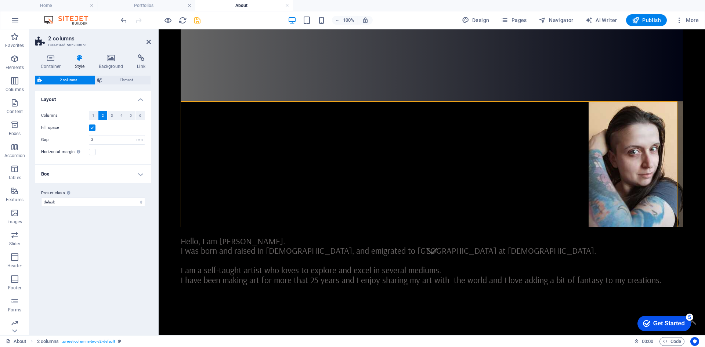
click at [169, 170] on body "About [PERSON_NAME] Home / About me Hello, I am [PERSON_NAME]. I was born and r…" at bounding box center [432, 350] width 547 height 793
drag, startPoint x: 199, startPoint y: 19, endPoint x: 201, endPoint y: 26, distance: 6.8
click at [198, 19] on icon "save" at bounding box center [197, 20] width 8 height 8
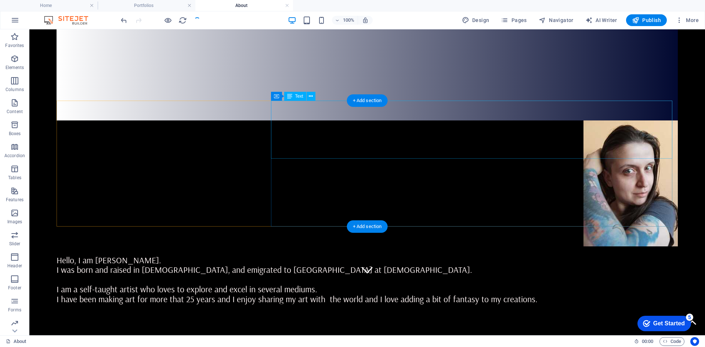
scroll to position [142, 0]
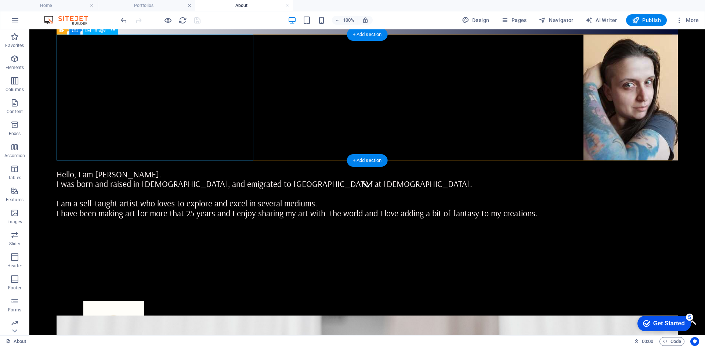
click at [190, 129] on figure at bounding box center [368, 98] width 622 height 126
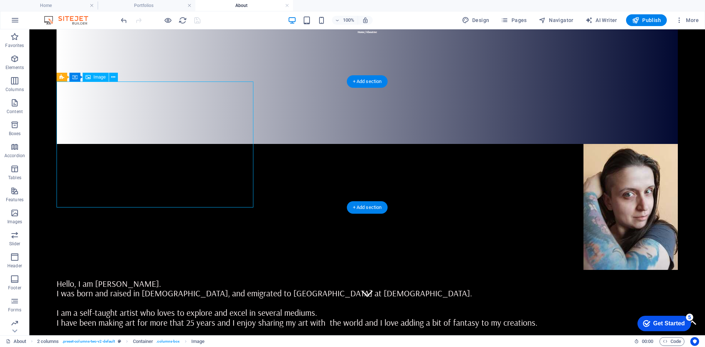
scroll to position [32, 0]
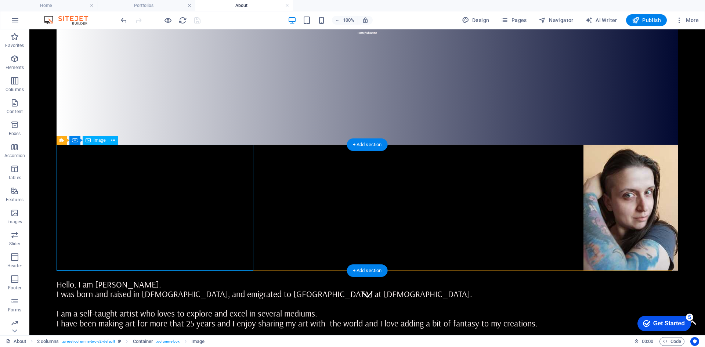
click at [167, 192] on figure at bounding box center [368, 208] width 622 height 126
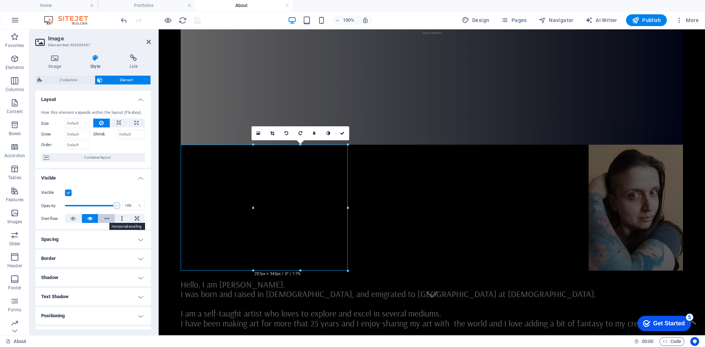
click at [107, 220] on icon at bounding box center [106, 218] width 5 height 9
click at [274, 131] on icon at bounding box center [272, 133] width 4 height 4
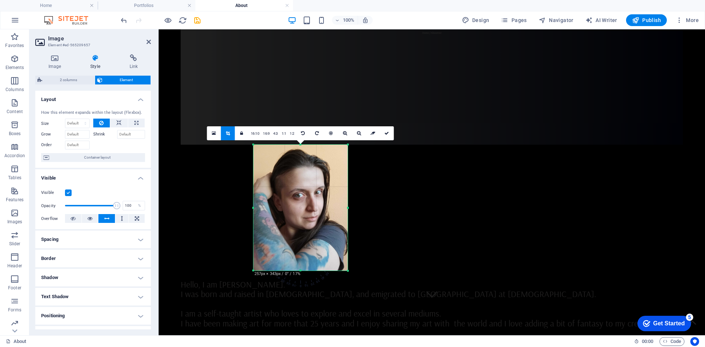
click at [255, 208] on div at bounding box center [301, 208] width 94 height 126
drag, startPoint x: 255, startPoint y: 208, endPoint x: 253, endPoint y: 218, distance: 10.4
click at [253, 218] on div at bounding box center [253, 208] width 3 height 126
click at [226, 208] on figure at bounding box center [432, 208] width 503 height 126
click at [387, 132] on icon at bounding box center [387, 133] width 4 height 4
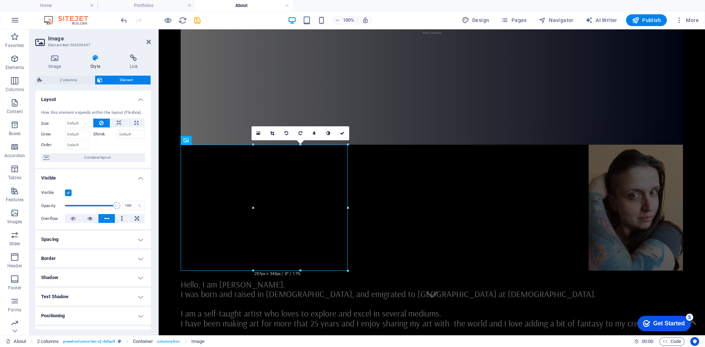
click at [69, 193] on label at bounding box center [68, 193] width 7 height 7
click at [0, 0] on input "Visible" at bounding box center [0, 0] width 0 height 0
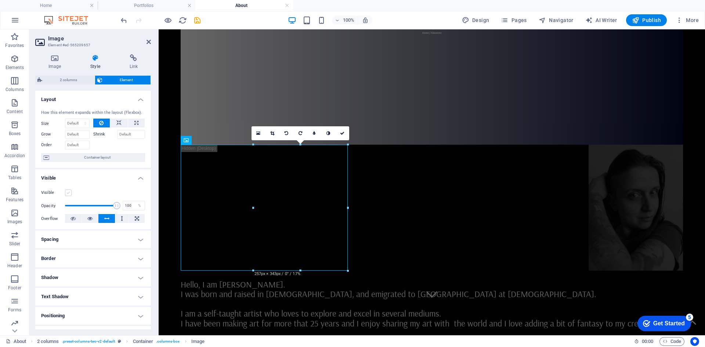
click at [69, 193] on label at bounding box center [68, 193] width 7 height 7
click at [0, 0] on input "Visible" at bounding box center [0, 0] width 0 height 0
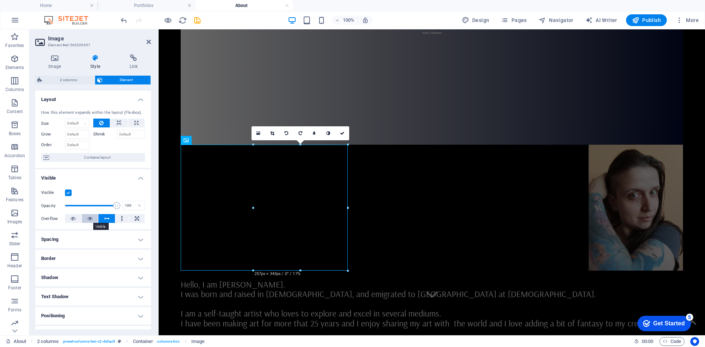
click at [92, 216] on icon at bounding box center [89, 218] width 5 height 9
click at [74, 216] on icon at bounding box center [73, 218] width 5 height 9
click at [130, 219] on button at bounding box center [137, 218] width 16 height 9
click at [107, 220] on icon at bounding box center [106, 218] width 5 height 9
click at [86, 220] on button at bounding box center [90, 218] width 17 height 9
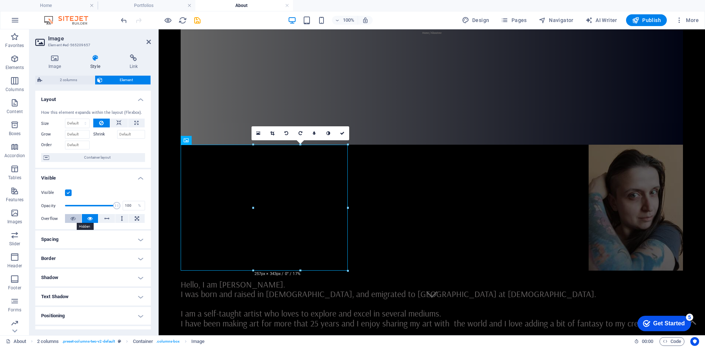
click at [75, 217] on icon at bounding box center [73, 218] width 5 height 9
click at [82, 240] on h4 "Spacing" at bounding box center [93, 240] width 116 height 18
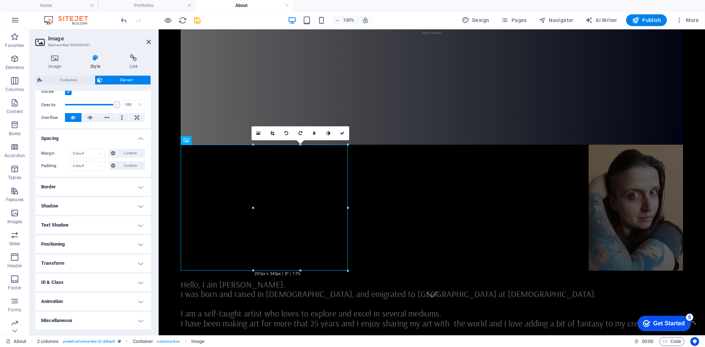
click at [69, 187] on h4 "Border" at bounding box center [93, 187] width 116 height 18
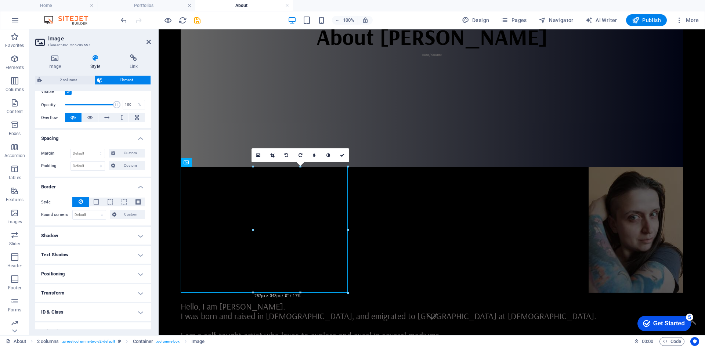
scroll to position [0, 0]
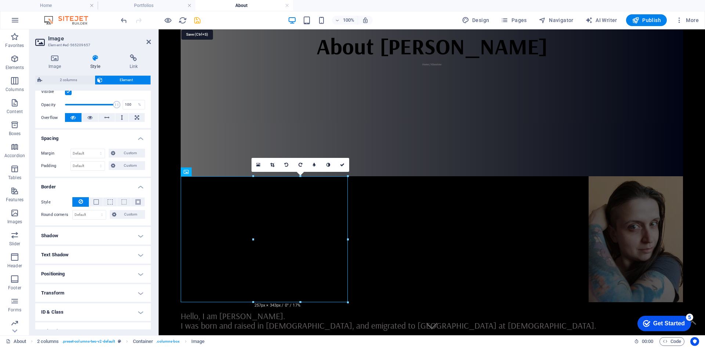
click at [195, 19] on icon "save" at bounding box center [197, 20] width 8 height 8
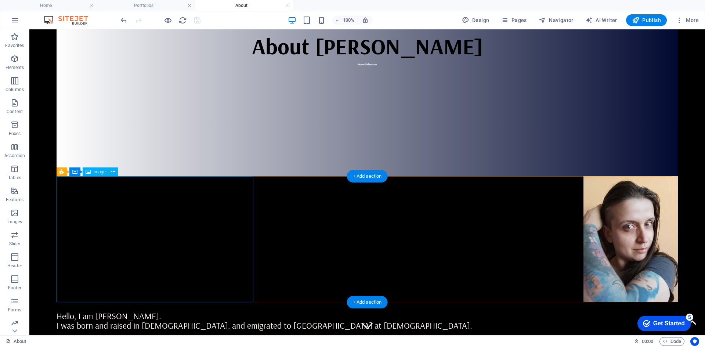
click at [226, 254] on figure at bounding box center [368, 239] width 622 height 126
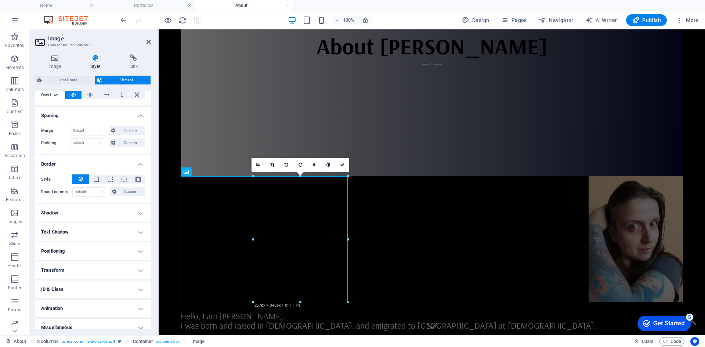
scroll to position [131, 0]
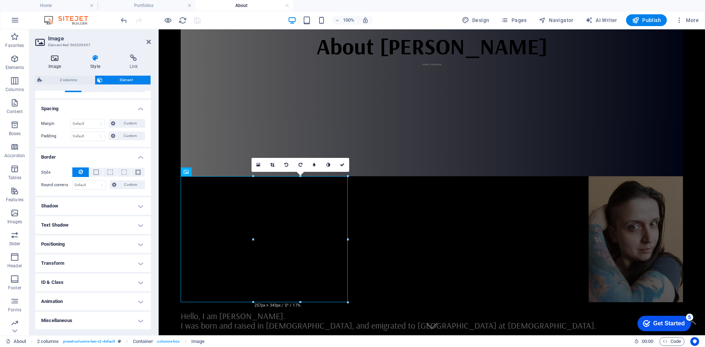
click at [57, 62] on h4 "Image" at bounding box center [56, 61] width 42 height 15
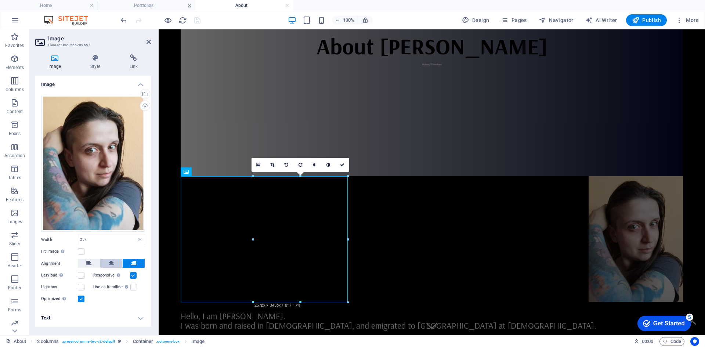
click at [110, 261] on icon at bounding box center [111, 263] width 5 height 9
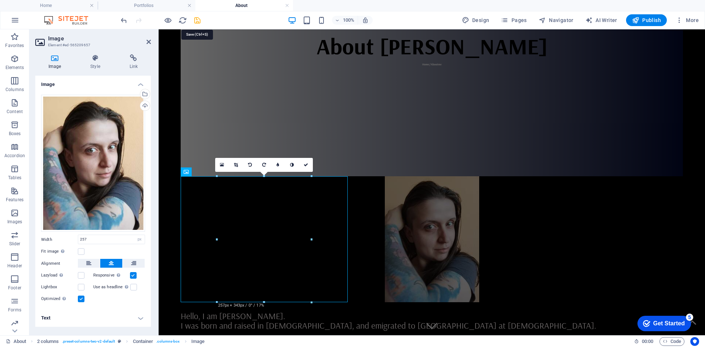
click at [194, 17] on icon "save" at bounding box center [197, 20] width 8 height 8
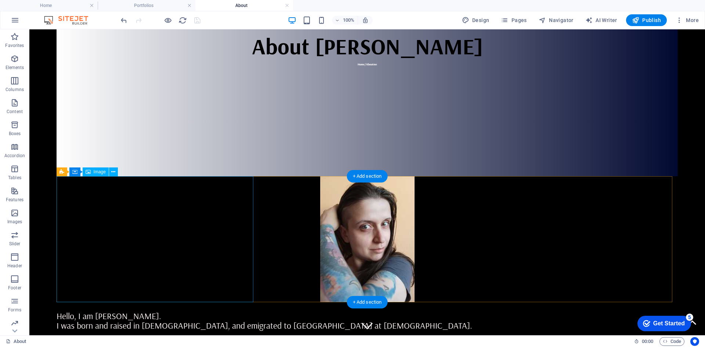
click at [233, 220] on figure at bounding box center [368, 239] width 622 height 126
select select "px"
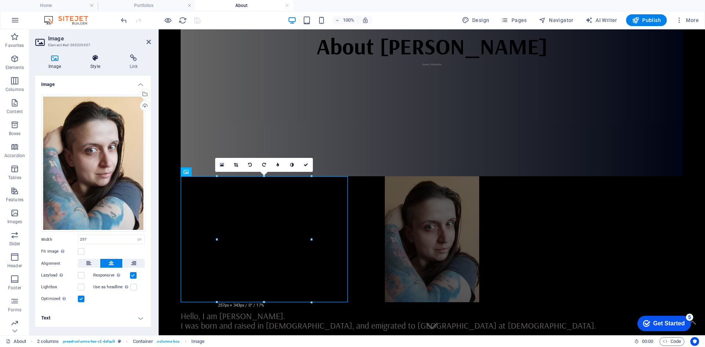
click at [87, 66] on h4 "Style" at bounding box center [96, 61] width 39 height 15
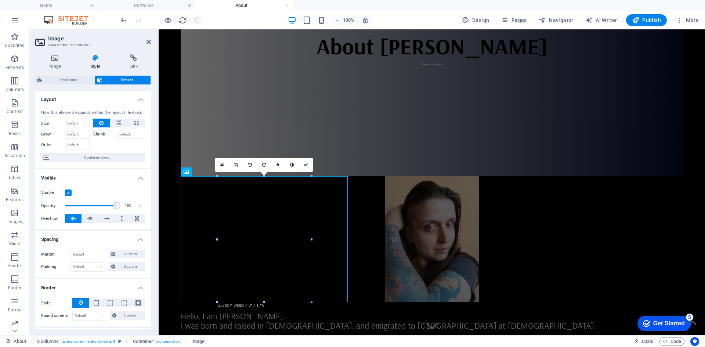
click at [100, 152] on div "How this element expands within the layout (Flexbox). Size Default auto px % 1/…" at bounding box center [93, 136] width 116 height 64
click at [98, 154] on span "Container layout" at bounding box center [96, 157] width 91 height 9
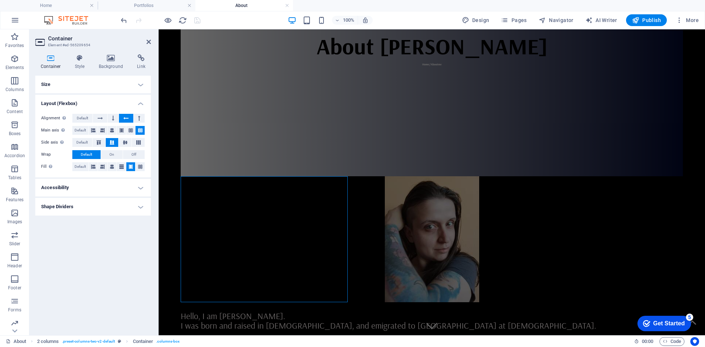
click at [74, 210] on h4 "Shape Dividers" at bounding box center [93, 207] width 116 height 18
click at [90, 187] on h4 "Accessibility" at bounding box center [93, 188] width 116 height 18
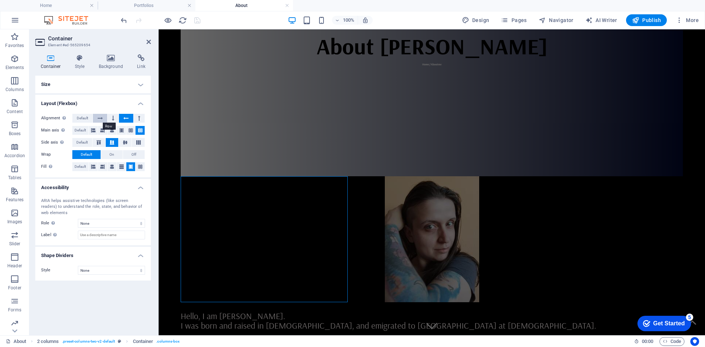
click at [96, 119] on button at bounding box center [100, 118] width 14 height 9
click at [85, 115] on span "Default" at bounding box center [82, 118] width 11 height 9
click at [399, 311] on div "Hello, I am [PERSON_NAME]. I was born and raised in [DEMOGRAPHIC_DATA], and emi…" at bounding box center [432, 335] width 503 height 49
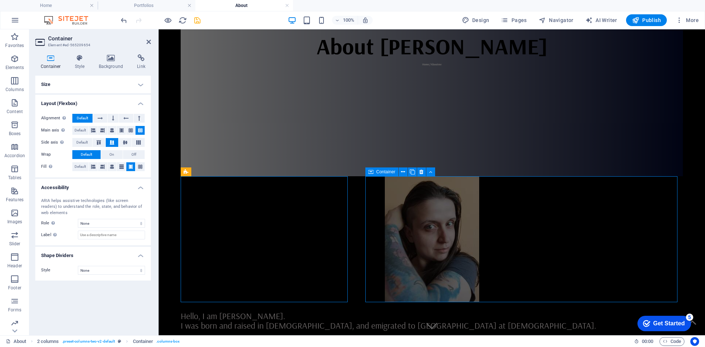
click at [528, 311] on div "Hello, I am [PERSON_NAME]. I was born and raised in [DEMOGRAPHIC_DATA], and emi…" at bounding box center [432, 335] width 503 height 49
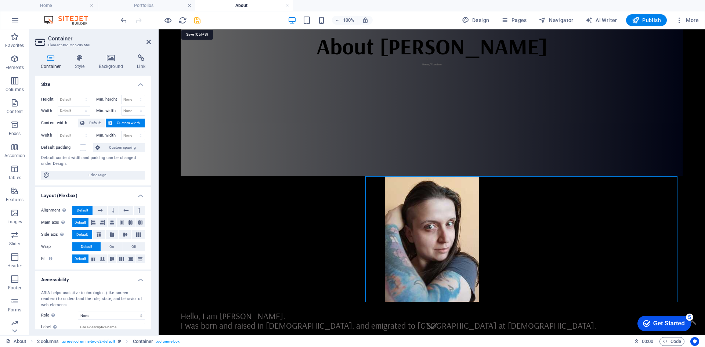
click at [198, 19] on icon "save" at bounding box center [197, 20] width 8 height 8
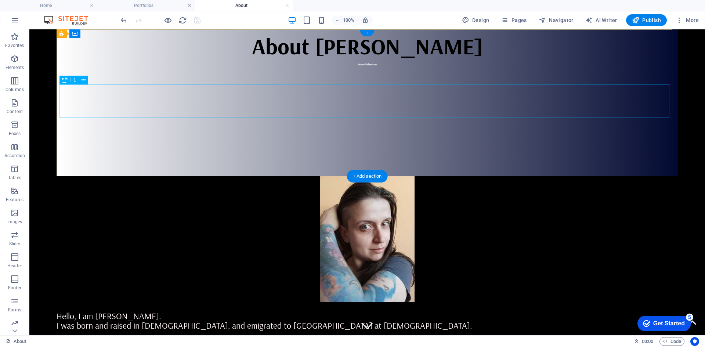
click at [365, 63] on div "About [PERSON_NAME]" at bounding box center [368, 45] width 616 height 33
click at [290, 57] on div "About [PERSON_NAME] Home / About me" at bounding box center [368, 47] width 622 height 37
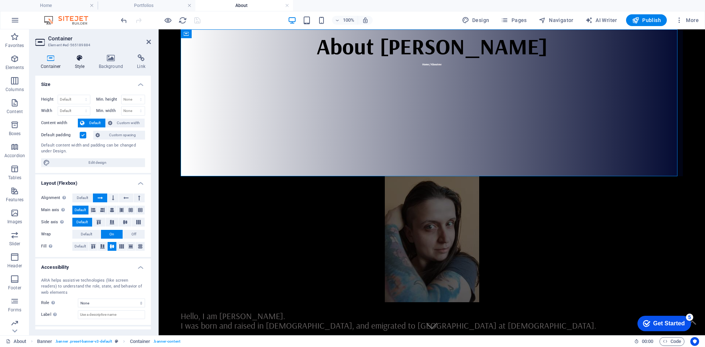
click at [79, 59] on icon at bounding box center [79, 57] width 21 height 7
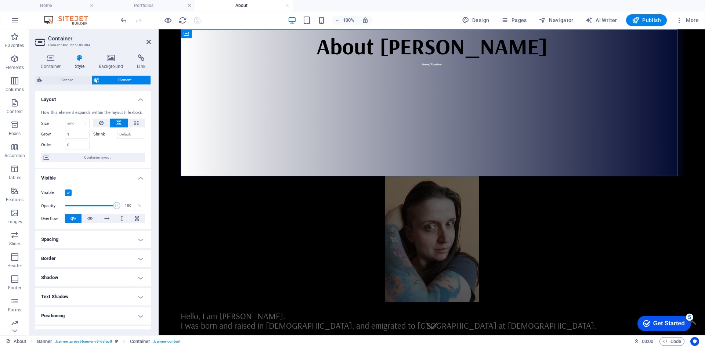
drag, startPoint x: 109, startPoint y: 62, endPoint x: 108, endPoint y: 73, distance: 11.1
click at [109, 63] on h4 "Background" at bounding box center [112, 61] width 39 height 15
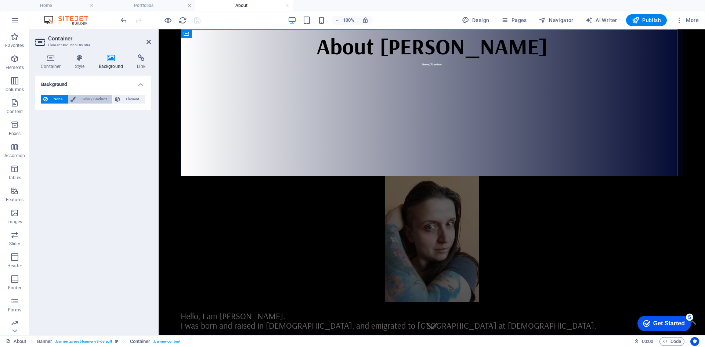
click at [84, 98] on span "Color / Gradient" at bounding box center [94, 99] width 32 height 9
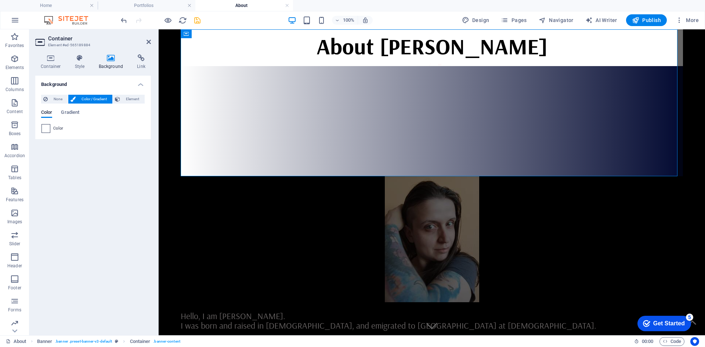
click at [50, 130] on div at bounding box center [46, 128] width 9 height 9
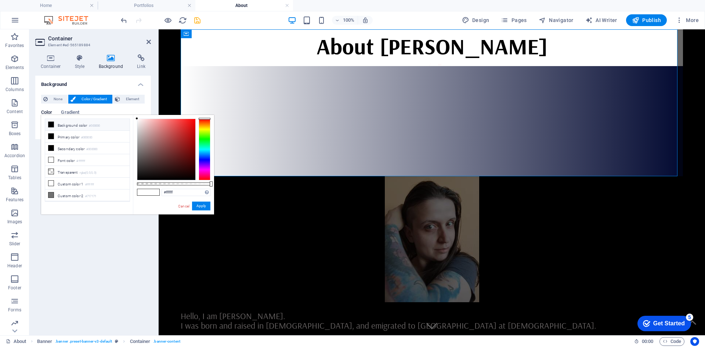
click at [52, 130] on li "Background color #000000" at bounding box center [87, 125] width 85 height 12
type input "#000000"
click at [200, 205] on button "Apply" at bounding box center [201, 206] width 18 height 9
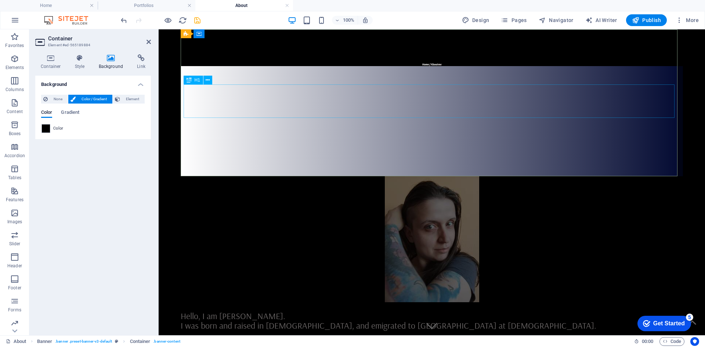
click at [434, 63] on div "About [PERSON_NAME]" at bounding box center [432, 45] width 497 height 33
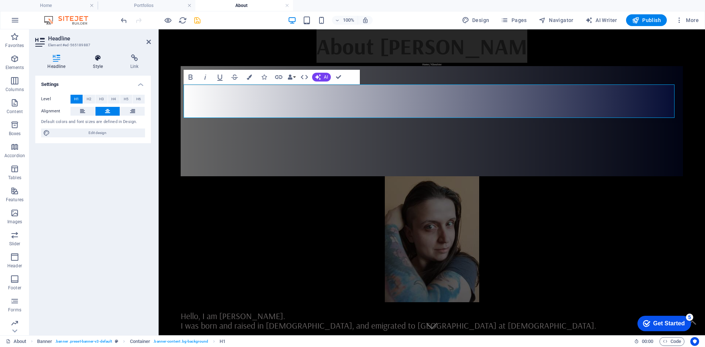
click at [100, 60] on icon at bounding box center [98, 57] width 35 height 7
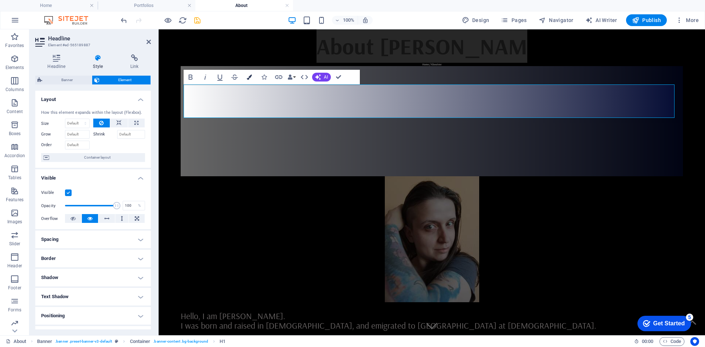
click at [248, 73] on button "Colors" at bounding box center [250, 77] width 14 height 15
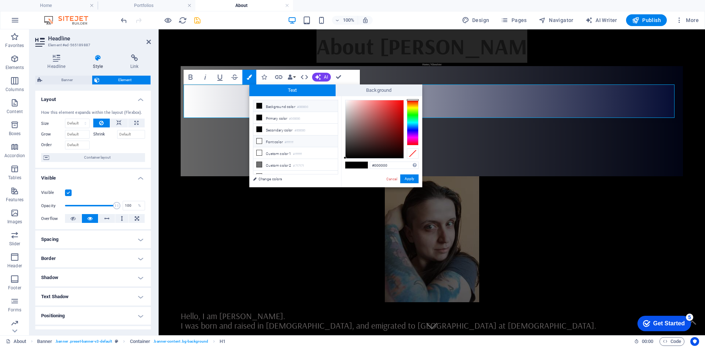
click at [263, 144] on li "Font color #ffffff" at bounding box center [296, 142] width 85 height 12
type input "#ffffff"
click at [407, 179] on button "Apply" at bounding box center [409, 179] width 18 height 9
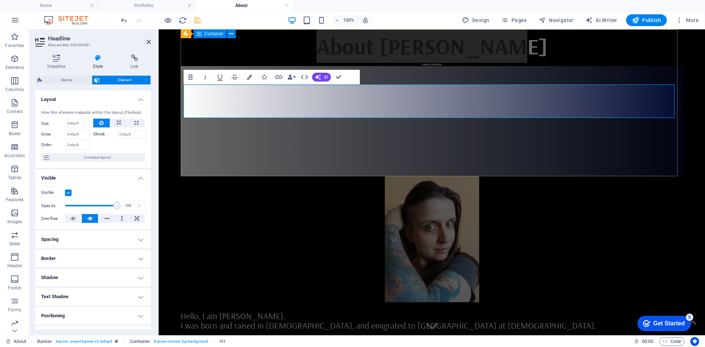
click at [423, 66] on div "About [PERSON_NAME] Home / About me" at bounding box center [432, 47] width 503 height 37
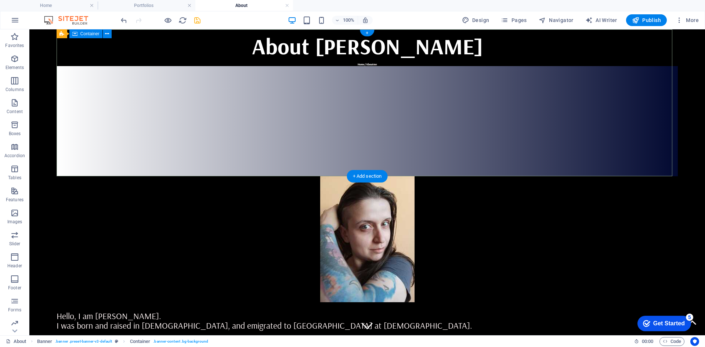
click at [144, 63] on div "About [PERSON_NAME] Home / About me" at bounding box center [368, 47] width 622 height 37
click at [94, 36] on div "Container" at bounding box center [85, 33] width 33 height 9
click at [107, 34] on icon at bounding box center [107, 34] width 4 height 8
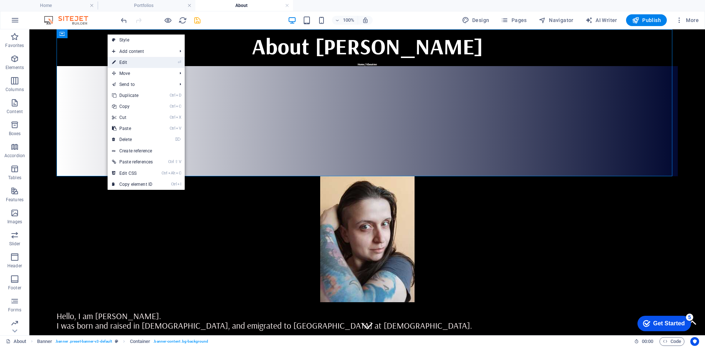
click at [124, 65] on link "⏎ Edit" at bounding box center [133, 62] width 50 height 11
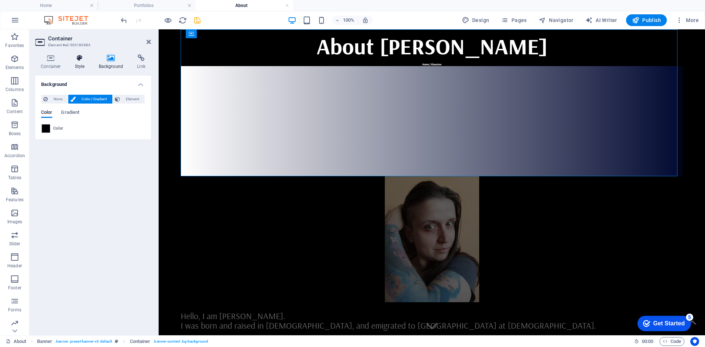
click at [79, 64] on h4 "Style" at bounding box center [81, 61] width 24 height 15
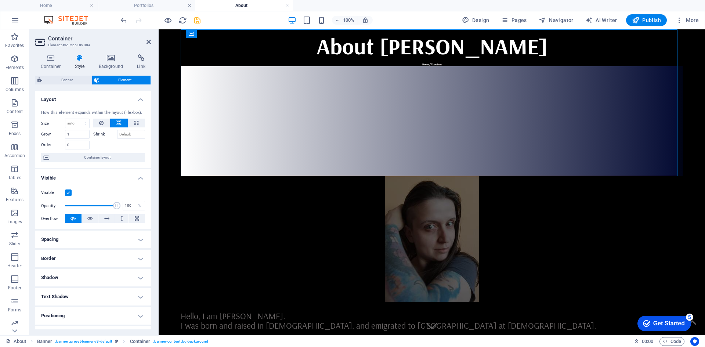
click at [97, 134] on label "Shrink" at bounding box center [105, 134] width 24 height 9
click at [117, 134] on input "Shrink" at bounding box center [131, 134] width 28 height 9
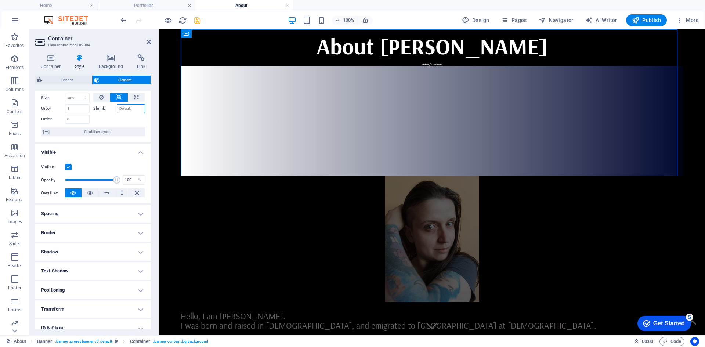
scroll to position [72, 0]
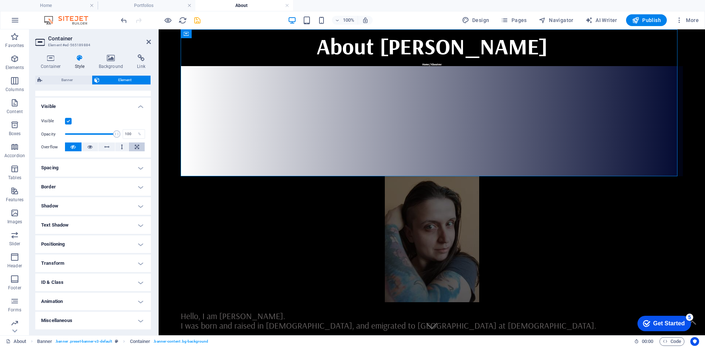
click at [131, 149] on button at bounding box center [137, 147] width 16 height 9
click at [78, 147] on button at bounding box center [73, 147] width 17 height 9
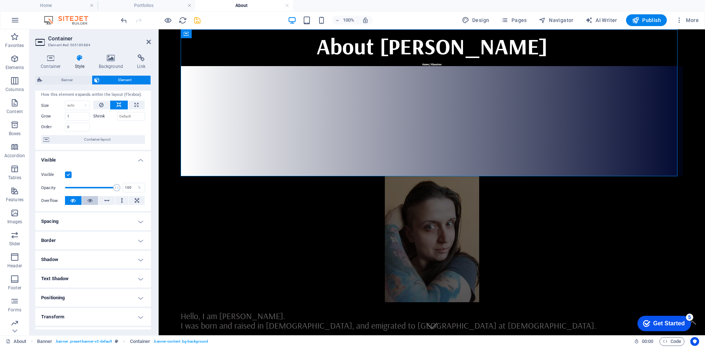
scroll to position [0, 0]
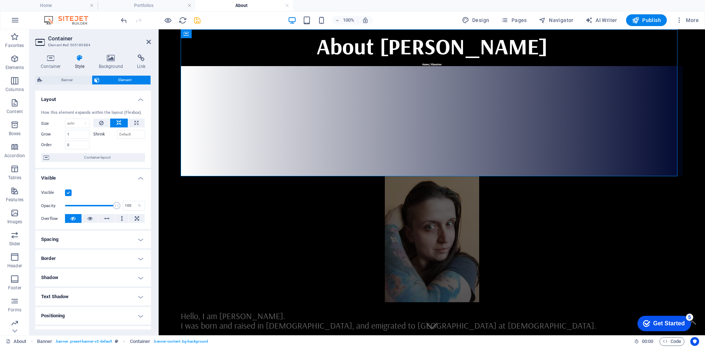
click at [67, 190] on label at bounding box center [68, 193] width 7 height 7
click at [0, 0] on input "Visible" at bounding box center [0, 0] width 0 height 0
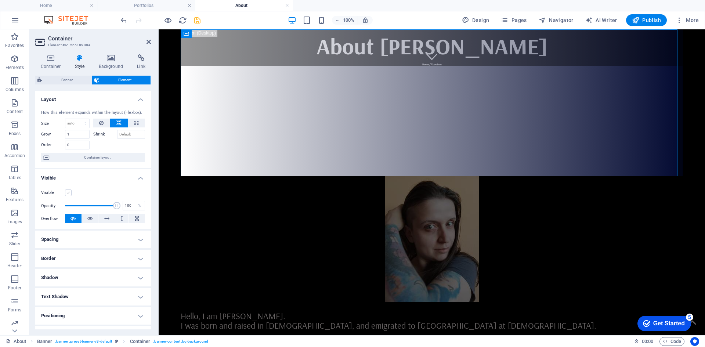
click at [71, 196] on label at bounding box center [68, 193] width 7 height 7
click at [0, 0] on input "Visible" at bounding box center [0, 0] width 0 height 0
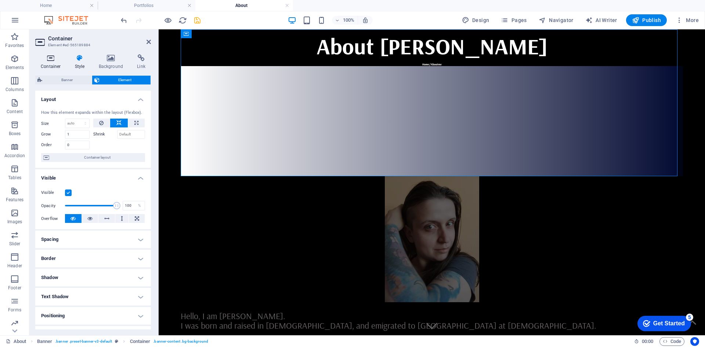
click at [53, 66] on h4 "Container" at bounding box center [52, 61] width 34 height 15
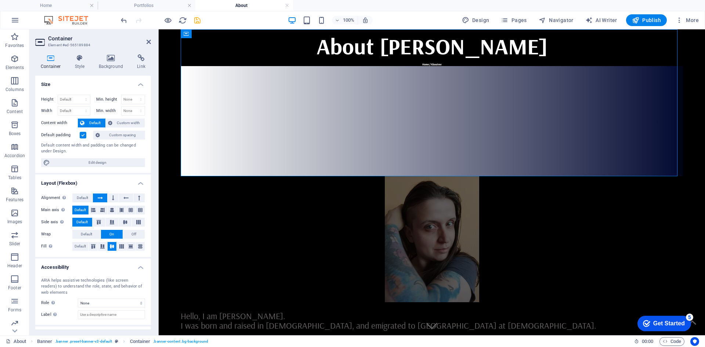
click at [82, 136] on label at bounding box center [83, 135] width 7 height 7
click at [0, 0] on input "Default padding" at bounding box center [0, 0] width 0 height 0
click at [82, 136] on label at bounding box center [83, 135] width 7 height 7
click at [0, 0] on input "Default padding" at bounding box center [0, 0] width 0 height 0
click at [121, 137] on span "Custom spacing" at bounding box center [122, 135] width 41 height 9
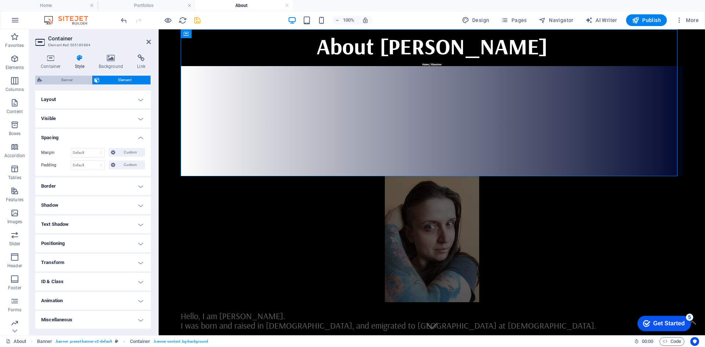
click at [63, 81] on span "Banner" at bounding box center [66, 80] width 45 height 9
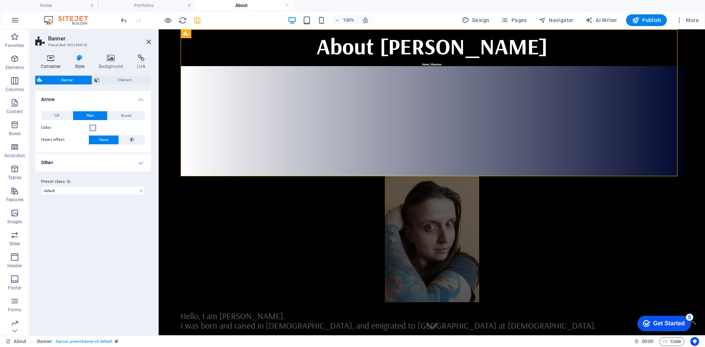
click at [52, 58] on icon at bounding box center [50, 57] width 31 height 7
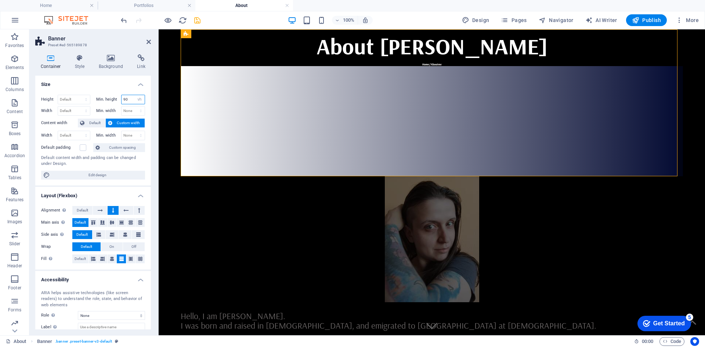
drag, startPoint x: 126, startPoint y: 101, endPoint x: 118, endPoint y: 103, distance: 8.3
click at [118, 103] on div "Min. height 90 None px rem % vh vw" at bounding box center [120, 100] width 49 height 10
type input "70"
drag, startPoint x: 127, startPoint y: 100, endPoint x: 116, endPoint y: 97, distance: 11.4
click at [116, 97] on div "Min. height 70 None px rem % vh vw" at bounding box center [120, 100] width 49 height 10
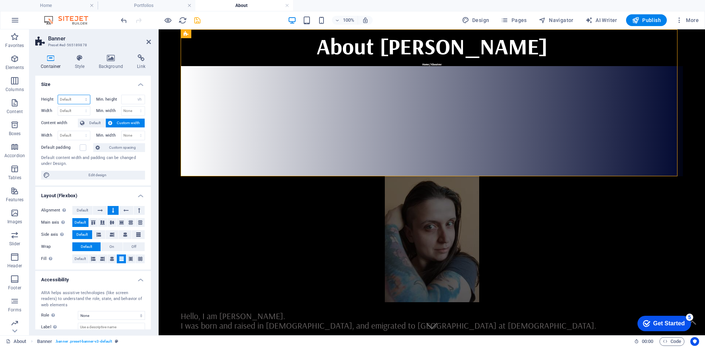
click at [71, 96] on select "Default px rem % vh vw" at bounding box center [74, 99] width 32 height 9
click at [70, 97] on select "Default px rem % vh vw" at bounding box center [74, 99] width 32 height 9
click at [131, 97] on input "number" at bounding box center [134, 99] width 24 height 9
type input "60"
click at [70, 102] on select "Default px rem % vh vw" at bounding box center [74, 99] width 32 height 9
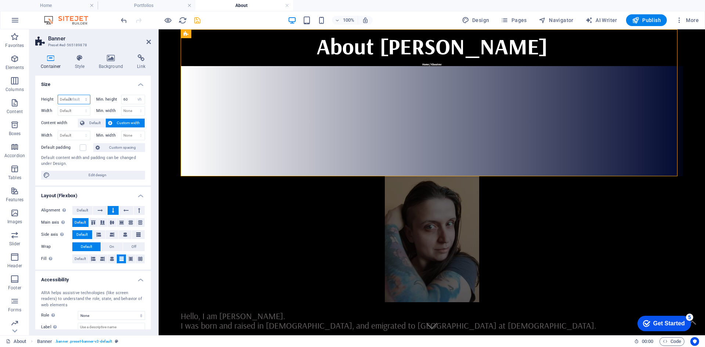
click at [58, 95] on select "Default px rem % vh vw" at bounding box center [74, 99] width 32 height 9
click at [78, 96] on select "Default px rem % vh vw" at bounding box center [74, 99] width 32 height 9
select select "rem"
click at [79, 95] on select "Default px rem % vh vw" at bounding box center [74, 99] width 32 height 9
type input "25"
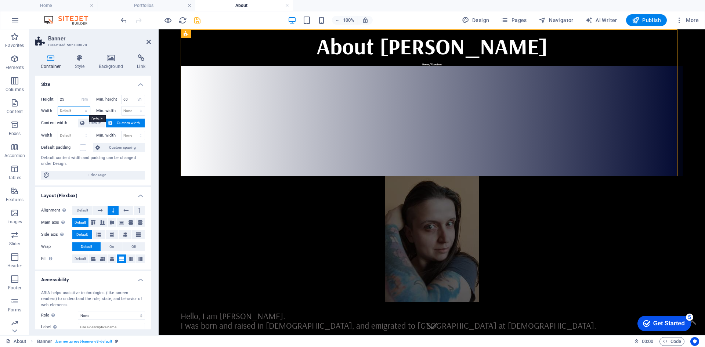
click at [70, 107] on select "Default px rem % em vh vw" at bounding box center [74, 111] width 32 height 9
click at [71, 99] on input "25" at bounding box center [74, 99] width 32 height 9
drag, startPoint x: 127, startPoint y: 102, endPoint x: 119, endPoint y: 101, distance: 8.6
click at [119, 101] on div "Min. height 60 None px rem % vh vw" at bounding box center [120, 100] width 49 height 10
type input "20"
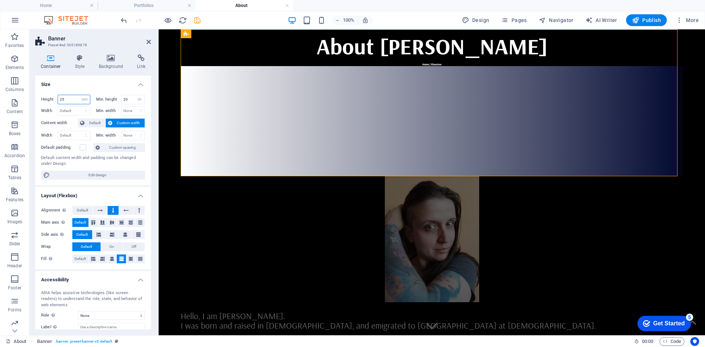
click at [71, 97] on input "25" at bounding box center [74, 99] width 32 height 9
drag, startPoint x: 69, startPoint y: 97, endPoint x: 60, endPoint y: 94, distance: 10.2
click at [60, 94] on div "Height 25 Default px rem % vh vw Min. height 20 None px rem % vh vw Width Defau…" at bounding box center [93, 137] width 116 height 97
drag, startPoint x: 65, startPoint y: 103, endPoint x: 60, endPoint y: 102, distance: 5.5
click at [60, 102] on input "20" at bounding box center [74, 99] width 32 height 9
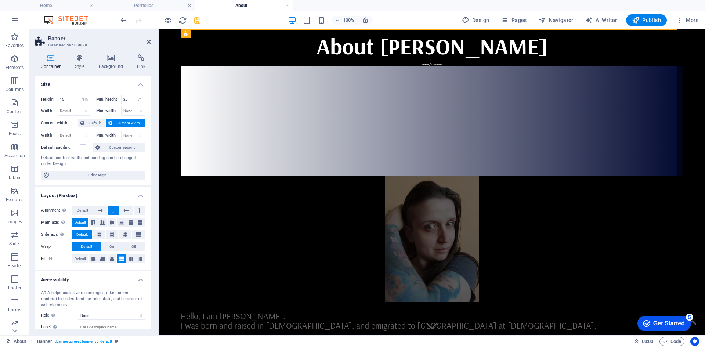
type input "15"
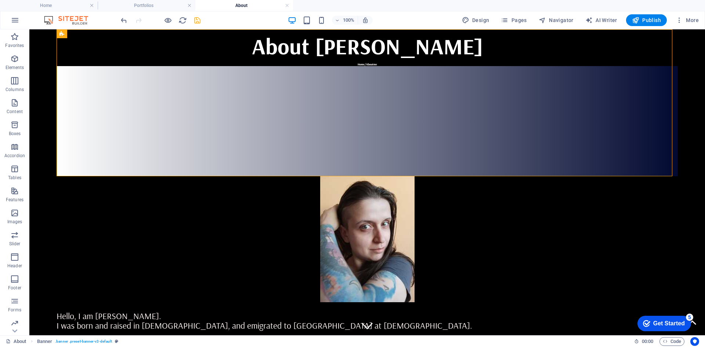
click at [369, 66] on div "Home / About me" at bounding box center [368, 64] width 616 height 3
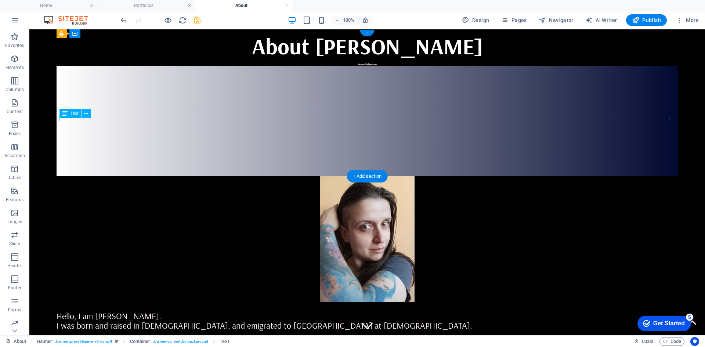
click at [369, 66] on div "Home / About me" at bounding box center [368, 64] width 616 height 3
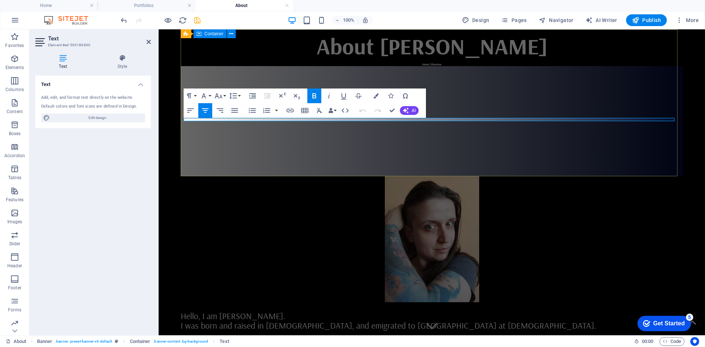
click at [267, 66] on div "About [PERSON_NAME] Home / About me" at bounding box center [432, 47] width 503 height 37
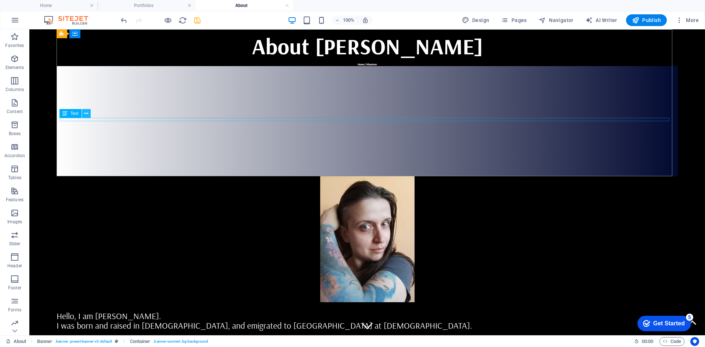
click at [86, 113] on icon at bounding box center [86, 114] width 4 height 8
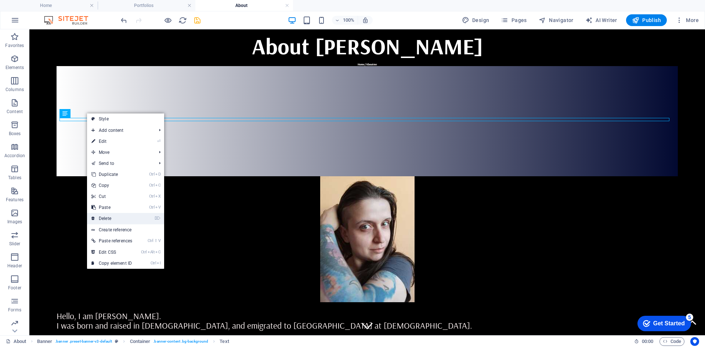
click at [107, 220] on link "⌦ Delete" at bounding box center [112, 218] width 50 height 11
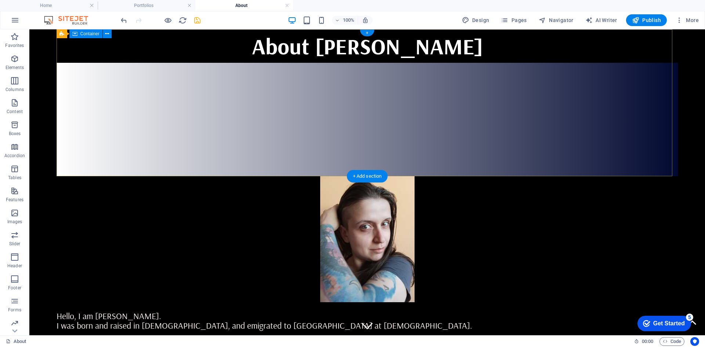
click at [284, 63] on div "About [PERSON_NAME]" at bounding box center [368, 45] width 622 height 33
click at [367, 320] on figure at bounding box center [367, 325] width 11 height 11
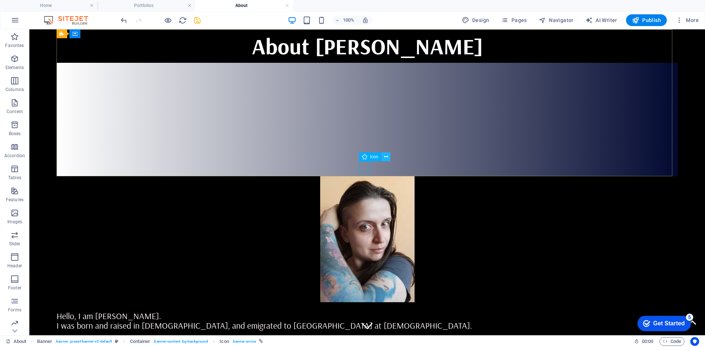
click at [388, 159] on icon at bounding box center [386, 157] width 4 height 8
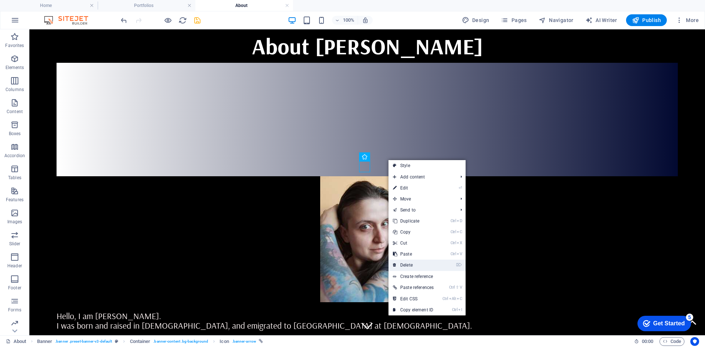
click at [403, 263] on link "⌦ Delete" at bounding box center [414, 265] width 50 height 11
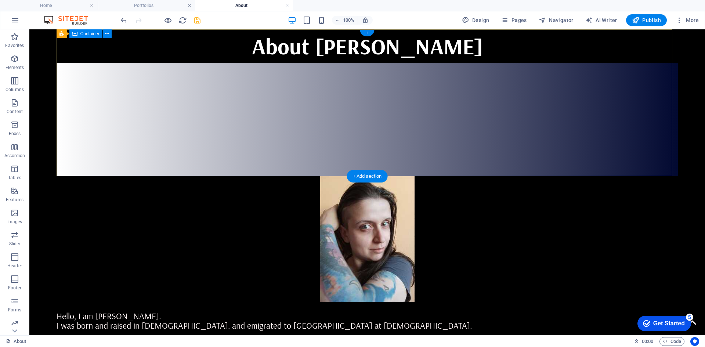
click at [216, 63] on div "About [PERSON_NAME]" at bounding box center [368, 45] width 622 height 33
click at [211, 63] on div "About [PERSON_NAME]" at bounding box center [368, 45] width 622 height 33
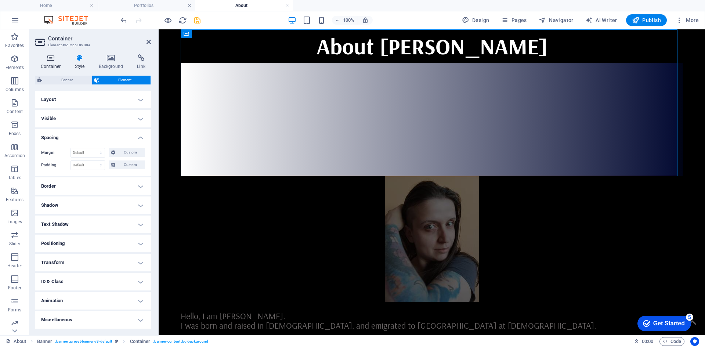
click at [51, 68] on h4 "Container" at bounding box center [52, 61] width 34 height 15
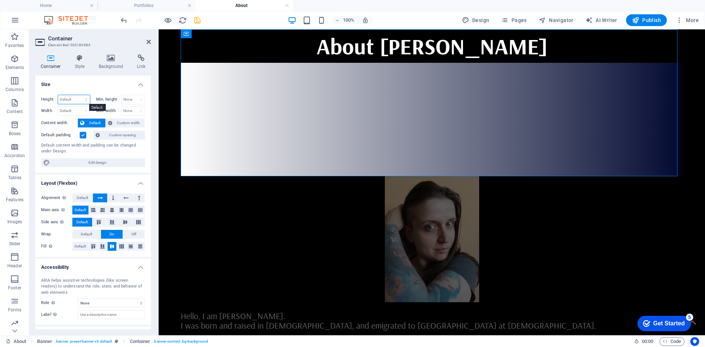
click at [64, 100] on select "Default px rem % vh vw" at bounding box center [74, 99] width 32 height 9
select select "rem"
click at [79, 95] on select "Default px rem % vh vw" at bounding box center [74, 99] width 32 height 9
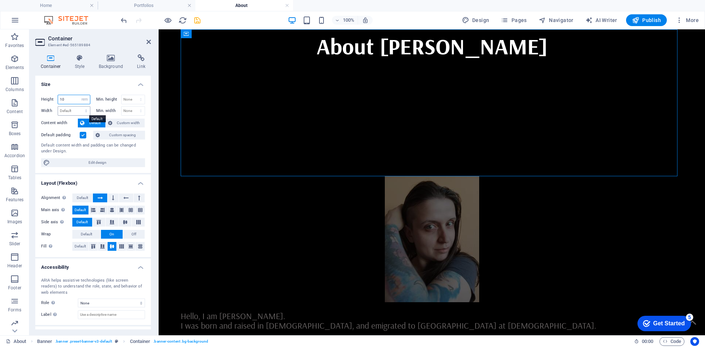
type input "10"
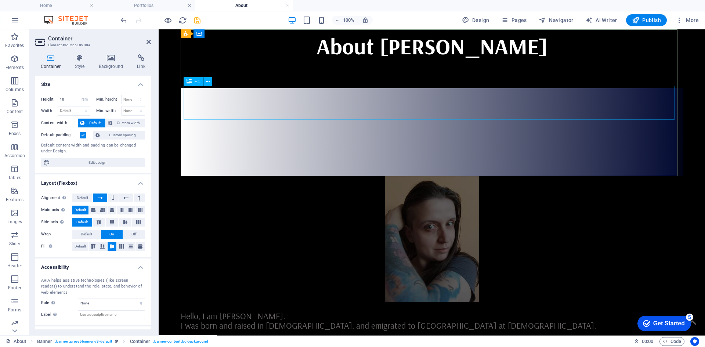
click at [244, 63] on div "About [PERSON_NAME]" at bounding box center [432, 45] width 497 height 33
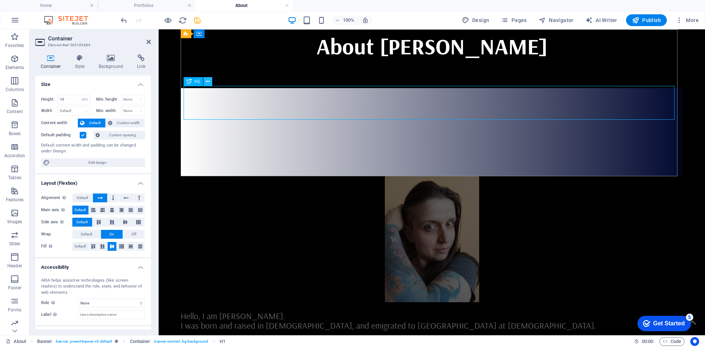
click at [209, 83] on icon at bounding box center [208, 82] width 4 height 8
click at [406, 63] on div "About [PERSON_NAME]" at bounding box center [432, 45] width 497 height 33
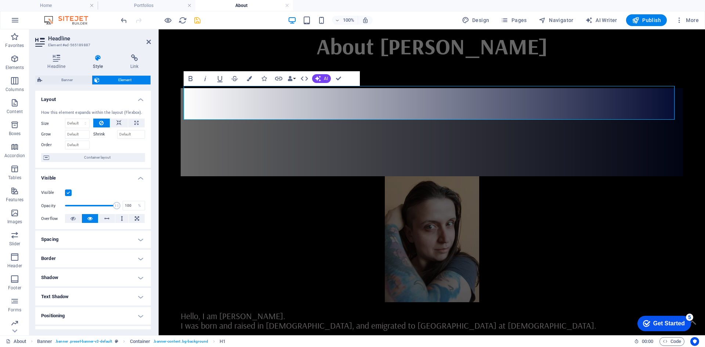
click at [94, 66] on h4 "Style" at bounding box center [99, 61] width 37 height 15
click at [394, 88] on div "About [PERSON_NAME]" at bounding box center [432, 58] width 503 height 59
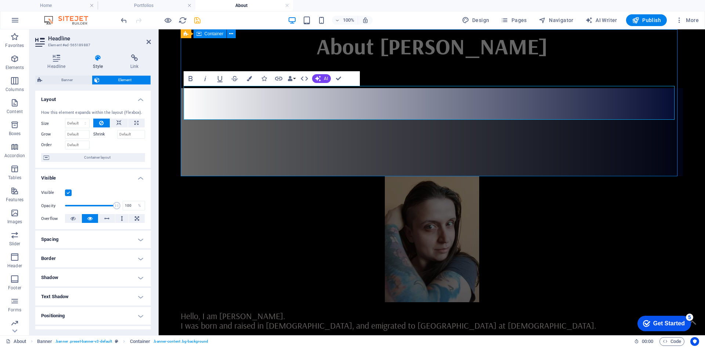
click at [524, 88] on div "About [PERSON_NAME]" at bounding box center [432, 58] width 503 height 59
select select "rem"
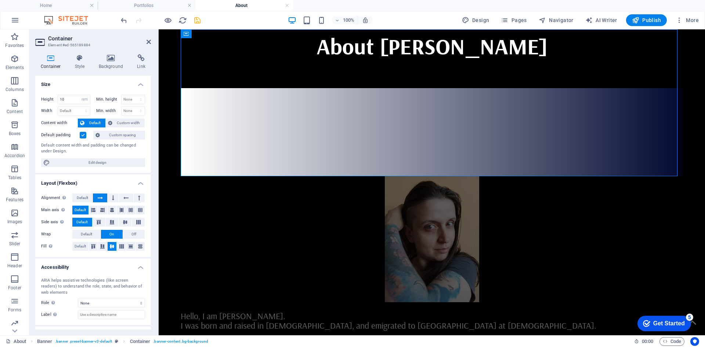
click at [80, 136] on label at bounding box center [83, 135] width 7 height 7
click at [0, 0] on input "Default padding" at bounding box center [0, 0] width 0 height 0
click at [195, 19] on icon "save" at bounding box center [197, 20] width 8 height 8
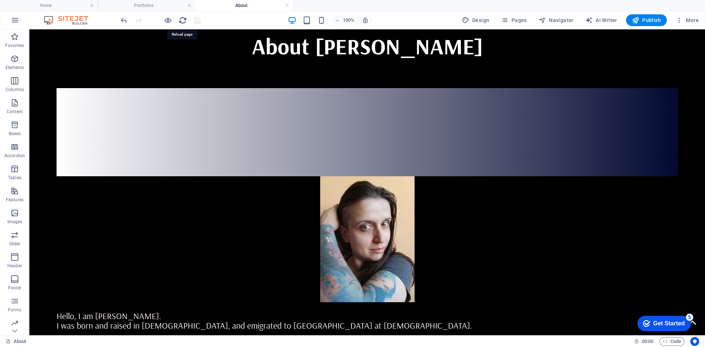
drag, startPoint x: 183, startPoint y: 19, endPoint x: 162, endPoint y: 5, distance: 24.9
click at [183, 19] on icon "reload" at bounding box center [183, 20] width 8 height 8
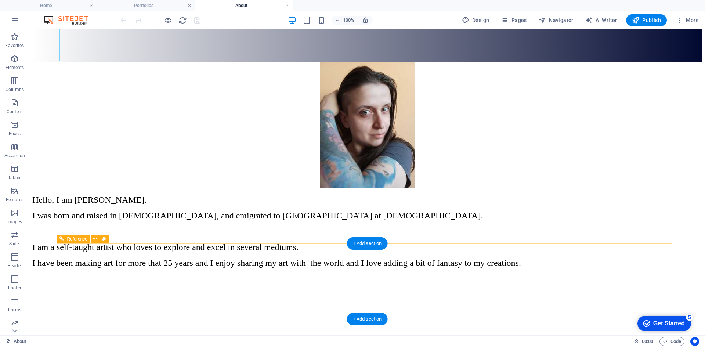
scroll to position [68, 0]
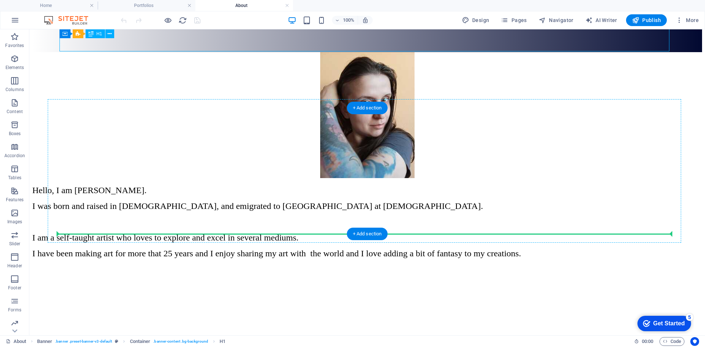
drag, startPoint x: 357, startPoint y: 162, endPoint x: 349, endPoint y: 191, distance: 29.6
click at [349, 191] on div "Hello, I am [PERSON_NAME]. I was born and raised in [DEMOGRAPHIC_DATA], and emi…" at bounding box center [367, 222] width 670 height 73
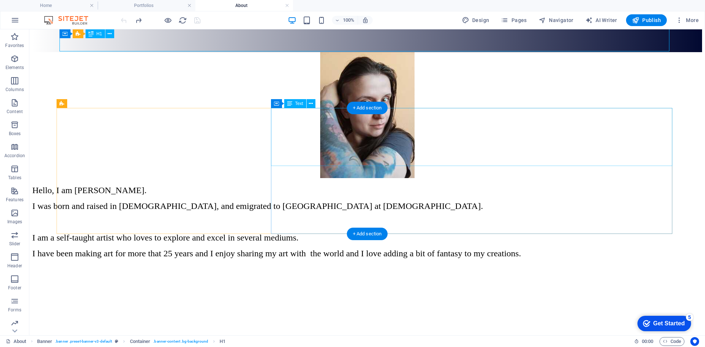
click at [634, 186] on div "Hello, I am [PERSON_NAME]. I was born and raised in [DEMOGRAPHIC_DATA], and emi…" at bounding box center [367, 222] width 670 height 73
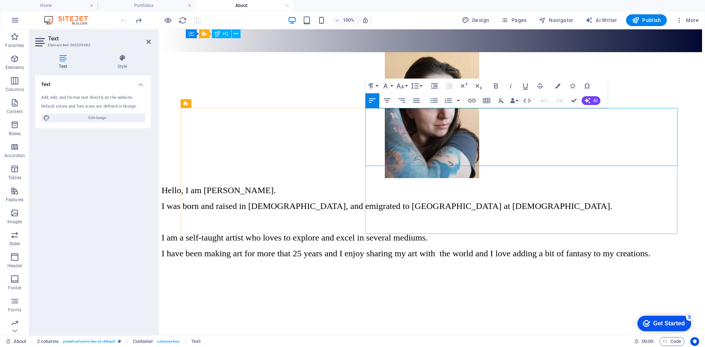
click at [492, 249] on span "I have been making art for more that 25 years and I enjoy sharing my art with t…" at bounding box center [406, 254] width 489 height 10
click at [512, 193] on div "Hello, I am [PERSON_NAME]. I was born and raised in [DEMOGRAPHIC_DATA], and emi…" at bounding box center [432, 222] width 541 height 73
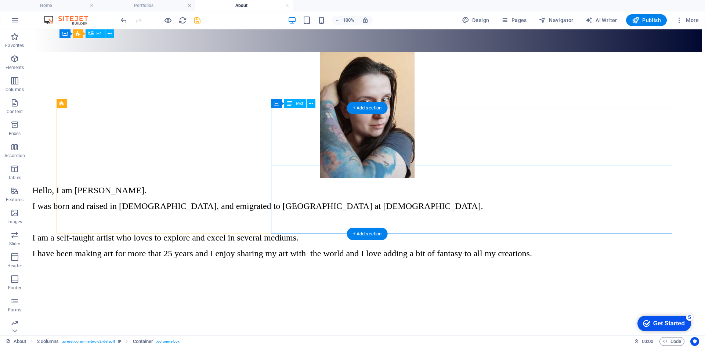
click at [454, 186] on div "Hello, I am [PERSON_NAME]. I was born and raised in [DEMOGRAPHIC_DATA], and emi…" at bounding box center [367, 222] width 670 height 73
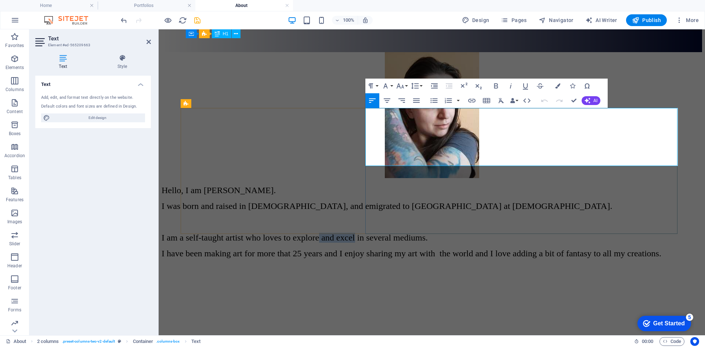
drag, startPoint x: 556, startPoint y: 142, endPoint x: 521, endPoint y: 144, distance: 34.2
click at [428, 233] on span "I am a self-taught artist who loves to explore and excel in several mediums." at bounding box center [295, 238] width 266 height 10
drag, startPoint x: 532, startPoint y: 140, endPoint x: 522, endPoint y: 138, distance: 10.1
click at [392, 233] on span "I am a self-taught artist who loves to explore in several mediums." at bounding box center [277, 238] width 231 height 10
click at [500, 214] on div "Hello, I am [PERSON_NAME]. I was born and raised in [DEMOGRAPHIC_DATA], and emi…" at bounding box center [432, 222] width 541 height 73
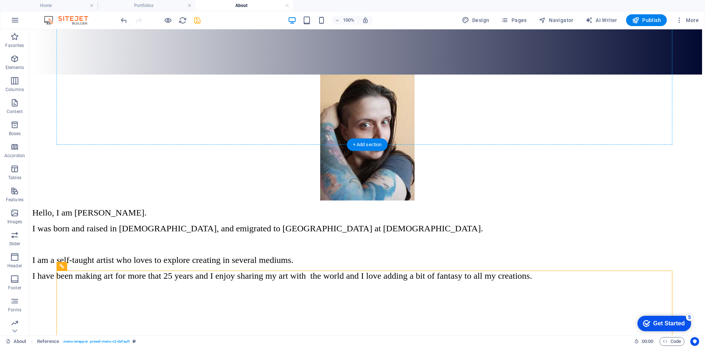
scroll to position [0, 0]
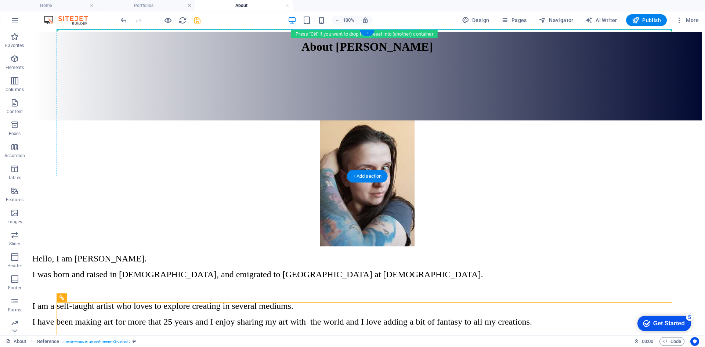
drag, startPoint x: 72, startPoint y: 172, endPoint x: 130, endPoint y: 29, distance: 153.7
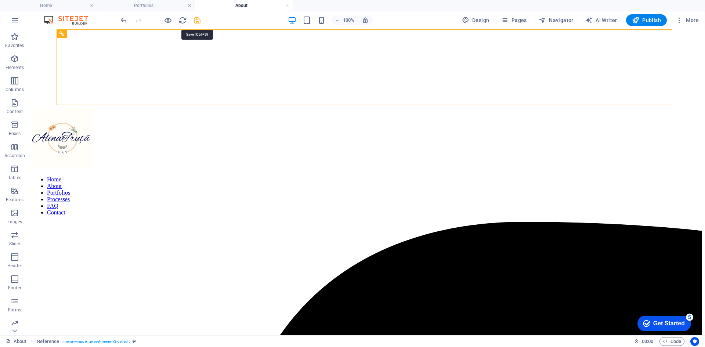
click at [200, 23] on icon "save" at bounding box center [197, 20] width 8 height 8
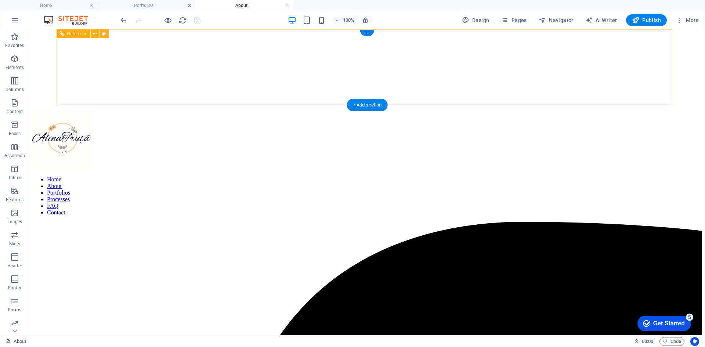
click at [360, 176] on nav "Home About Portfolios Processes FAQ Contact" at bounding box center [367, 196] width 670 height 40
click at [350, 176] on nav "Home About Portfolios Processes FAQ Contact" at bounding box center [367, 196] width 670 height 40
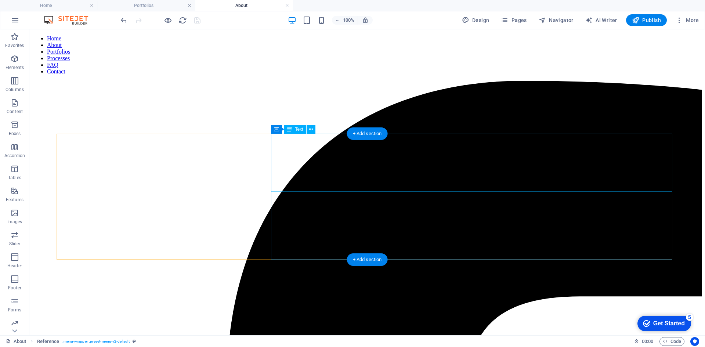
scroll to position [142, 0]
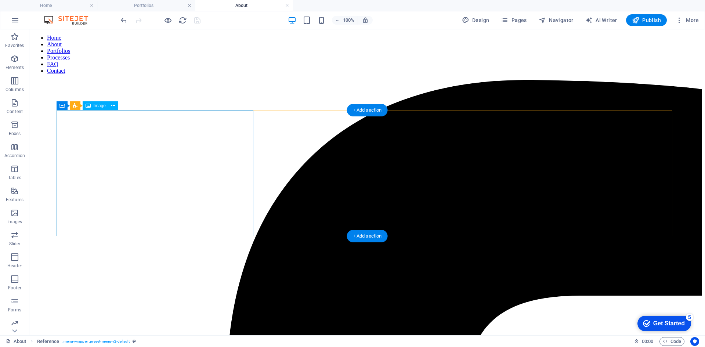
select select "px"
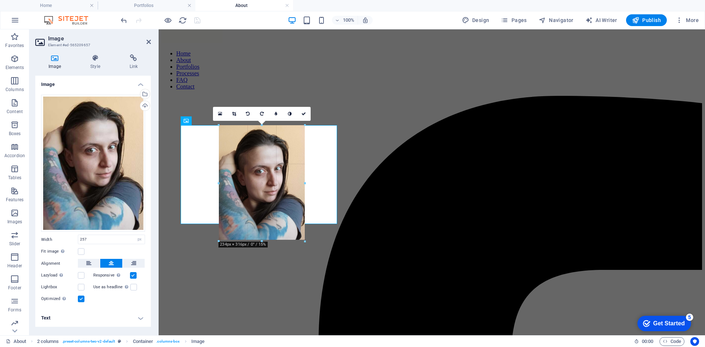
scroll to position [127, 0]
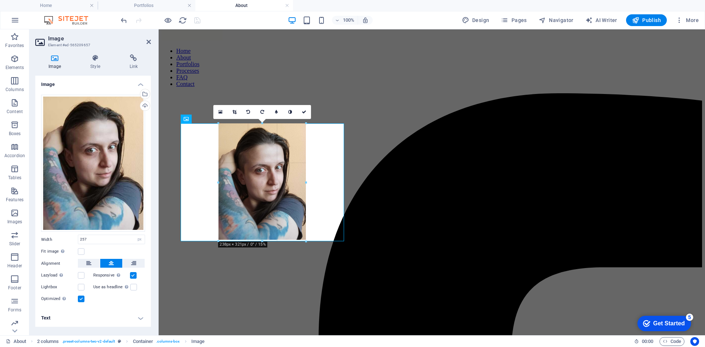
drag, startPoint x: 216, startPoint y: 242, endPoint x: 248, endPoint y: 234, distance: 33.7
type input "237"
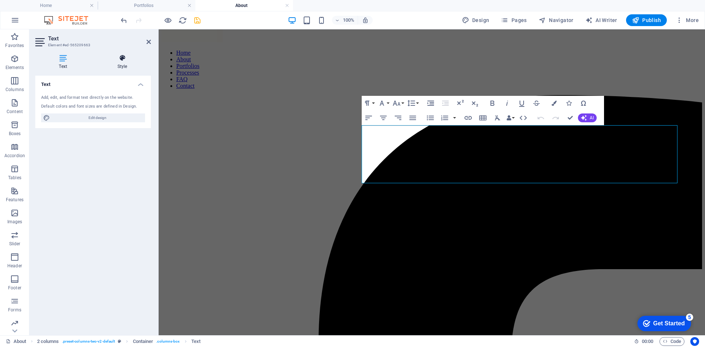
click at [123, 61] on icon at bounding box center [122, 57] width 57 height 7
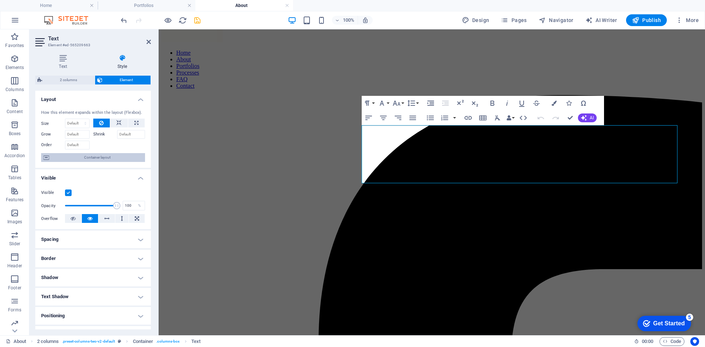
click at [102, 157] on span "Container layout" at bounding box center [96, 157] width 91 height 9
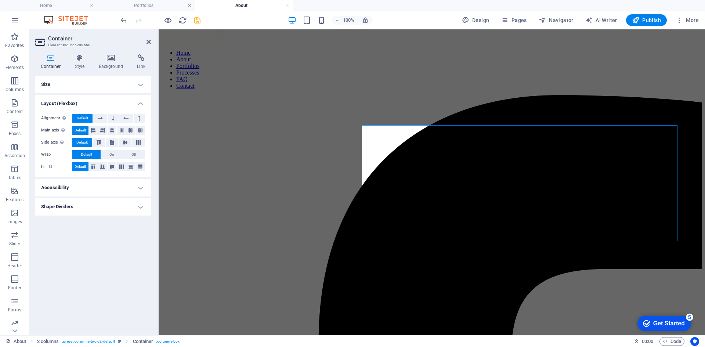
click at [88, 83] on h4 "Size" at bounding box center [93, 85] width 116 height 18
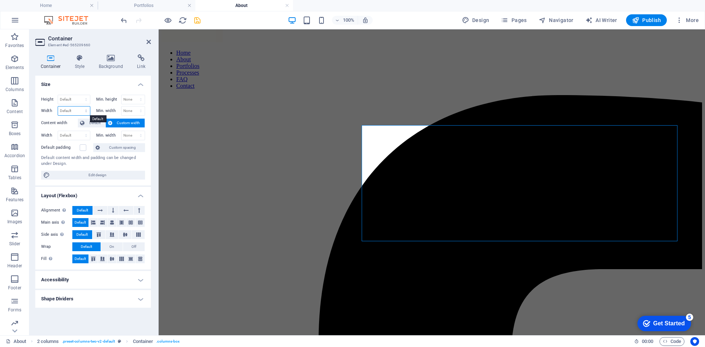
click at [69, 113] on select "Default px rem % em vh vw" at bounding box center [74, 111] width 32 height 9
select select "rem"
click at [79, 107] on select "Default px rem % em vh vw" at bounding box center [74, 111] width 32 height 9
click at [131, 109] on select "None px rem % vh vw" at bounding box center [134, 111] width 24 height 9
click at [73, 112] on input "53.8115" at bounding box center [74, 111] width 32 height 9
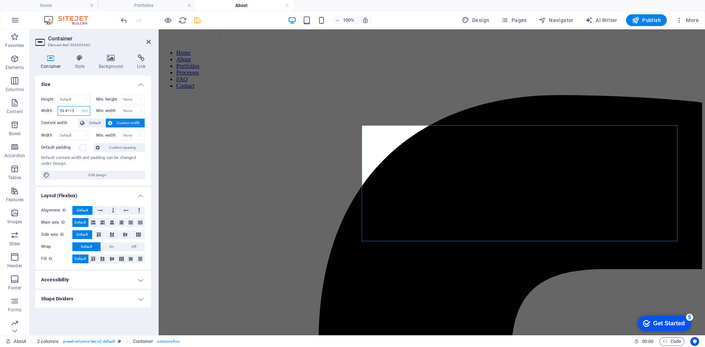
drag, startPoint x: 74, startPoint y: 112, endPoint x: 53, endPoint y: 113, distance: 21.3
click at [53, 113] on div "Width 53.8115 Default px rem % em vh vw" at bounding box center [65, 111] width 49 height 10
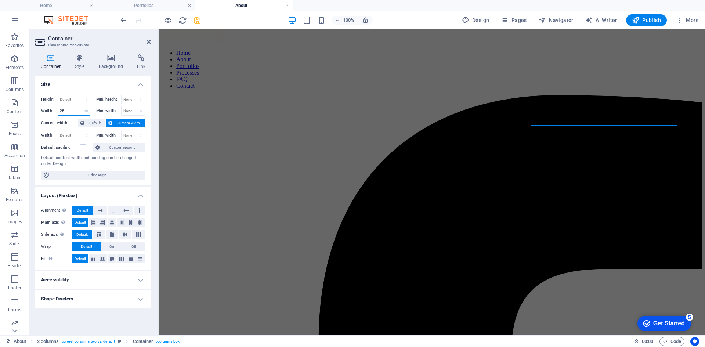
type input "2"
type input "3"
type input "45"
click at [100, 208] on icon at bounding box center [100, 210] width 5 height 9
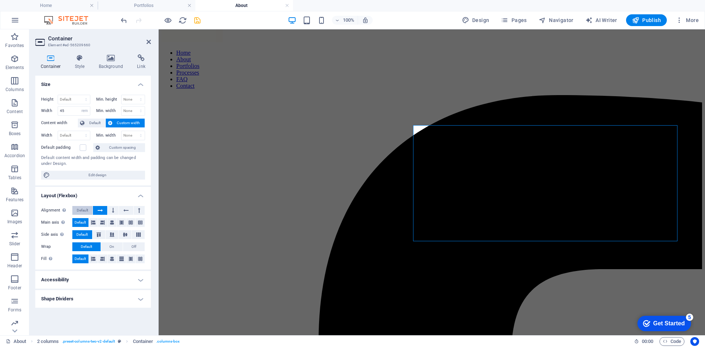
click at [85, 208] on span "Default" at bounding box center [82, 210] width 11 height 9
click at [73, 55] on icon at bounding box center [79, 57] width 21 height 7
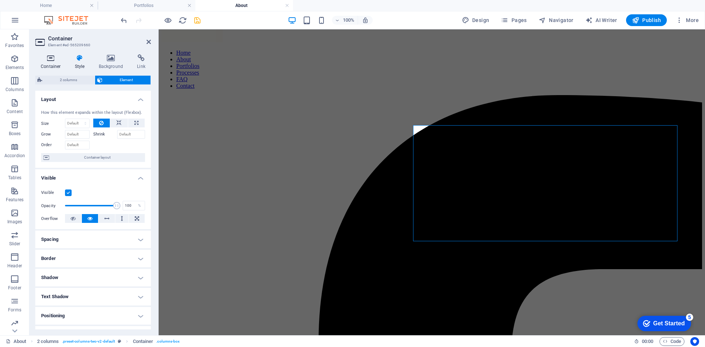
click at [57, 64] on h4 "Container" at bounding box center [52, 61] width 34 height 15
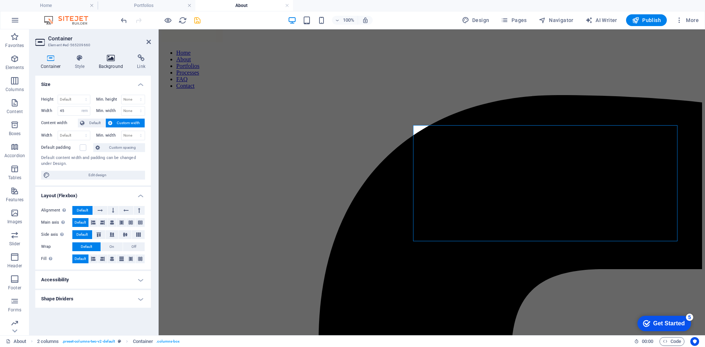
click at [106, 67] on h4 "Background" at bounding box center [112, 61] width 39 height 15
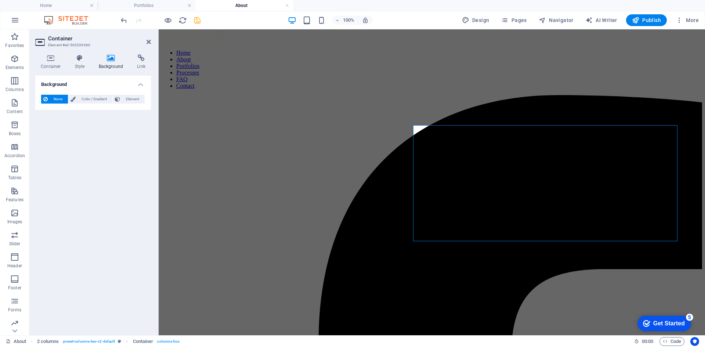
click at [86, 54] on div "Container Style Background Link Size Height Default px rem % vh vw Min. height …" at bounding box center [92, 192] width 127 height 287
click at [75, 66] on h4 "Style" at bounding box center [81, 61] width 24 height 15
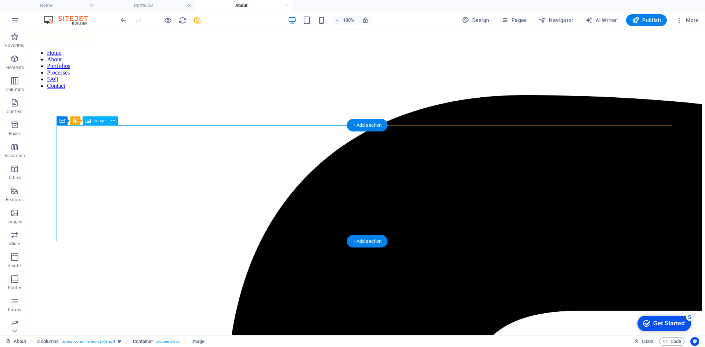
select select "px"
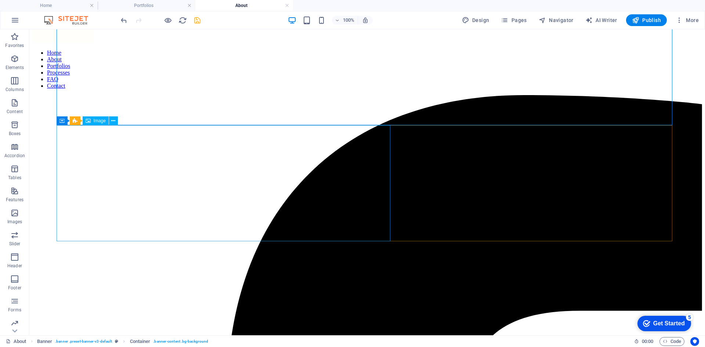
select select "px"
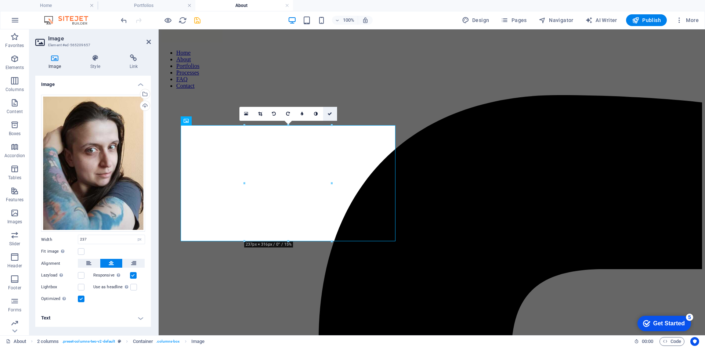
click at [330, 112] on icon at bounding box center [330, 114] width 4 height 4
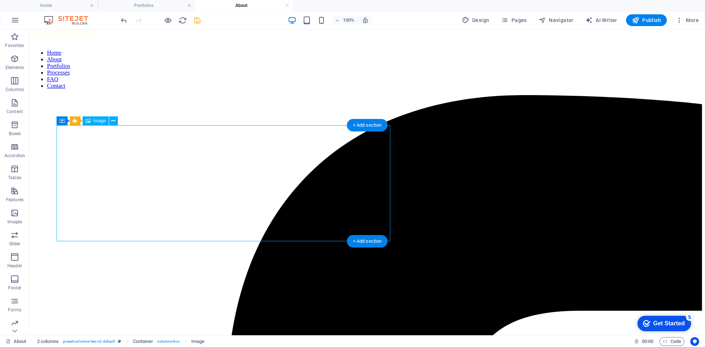
drag, startPoint x: 189, startPoint y: 192, endPoint x: 93, endPoint y: 179, distance: 97.5
click at [104, 121] on span "Image" at bounding box center [100, 121] width 12 height 4
click at [113, 122] on icon at bounding box center [113, 121] width 4 height 8
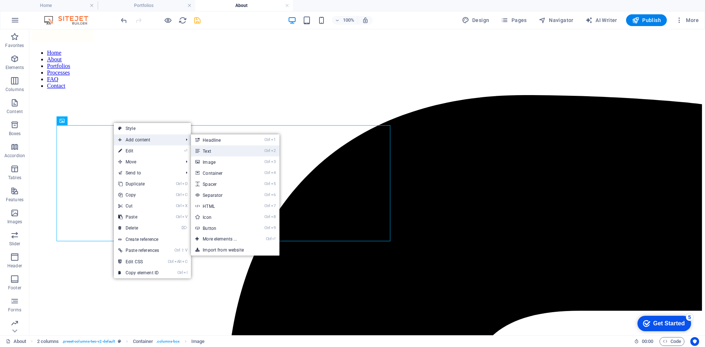
click at [235, 150] on link "Ctrl 2 Text" at bounding box center [221, 151] width 61 height 11
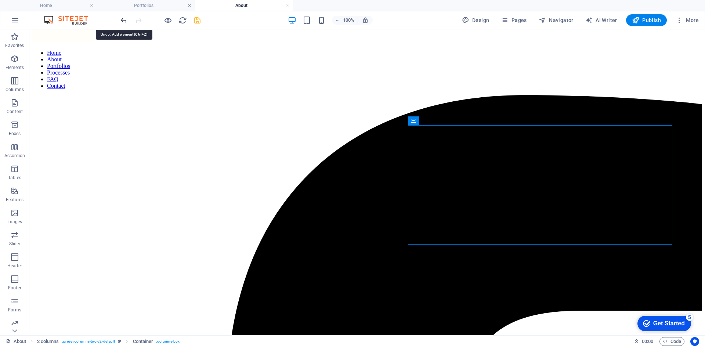
click at [122, 19] on icon "undo" at bounding box center [124, 20] width 8 height 8
click at [195, 18] on icon "save" at bounding box center [197, 20] width 8 height 8
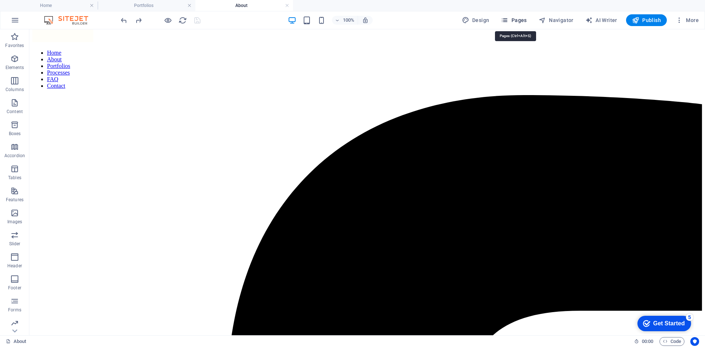
click at [518, 24] on button "Pages" at bounding box center [514, 20] width 32 height 12
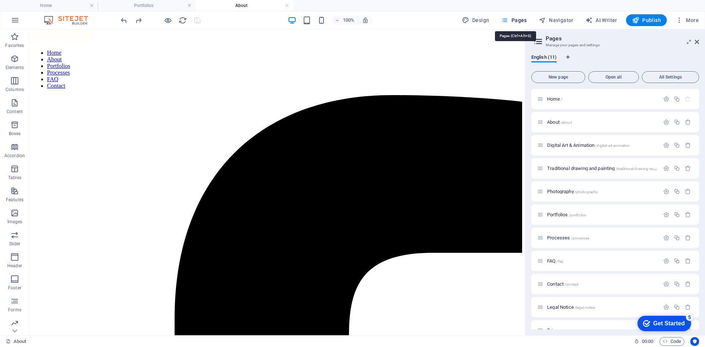
scroll to position [125, 0]
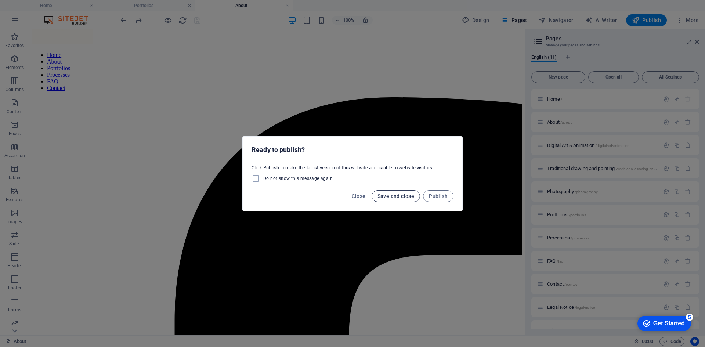
click at [389, 193] on span "Save and close" at bounding box center [396, 196] width 37 height 6
